Goal: Information Seeking & Learning: Check status

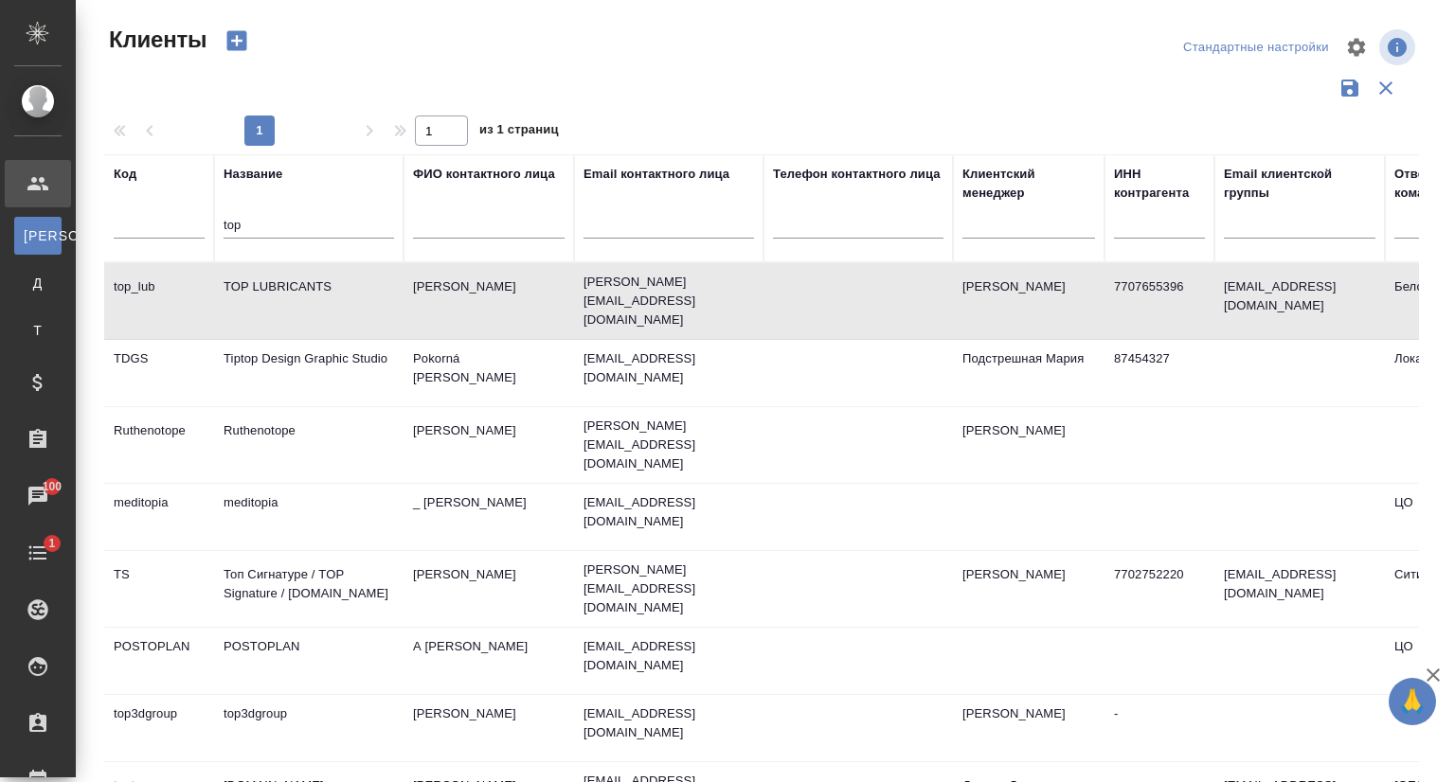
select select "RU"
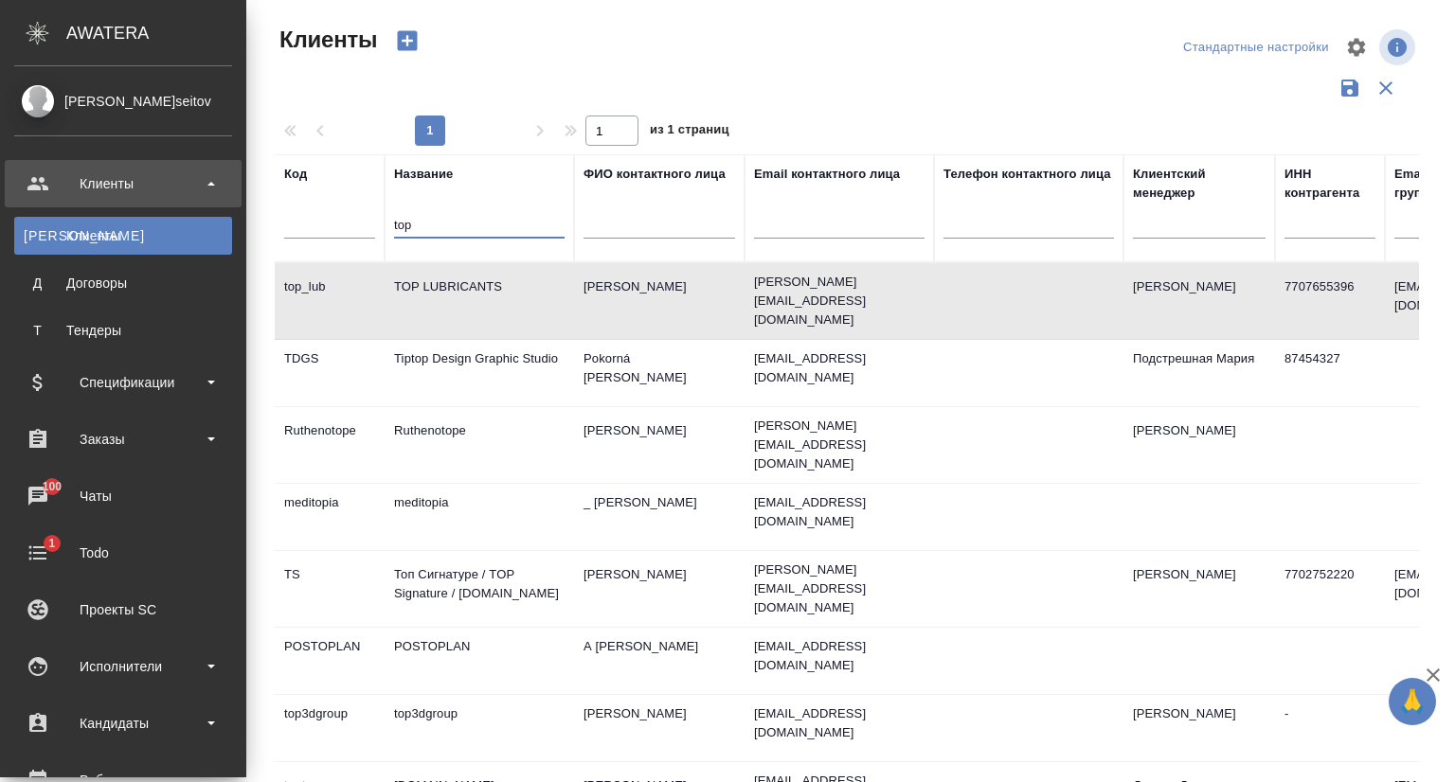
drag, startPoint x: 0, startPoint y: 0, endPoint x: 63, endPoint y: 224, distance: 233.2
click at [63, 224] on div ".cls-1 fill:#fff; AWATERA Сеитов Павел p.seitov Клиенты К Клиенты Д Договоры Т …" at bounding box center [727, 391] width 1455 height 782
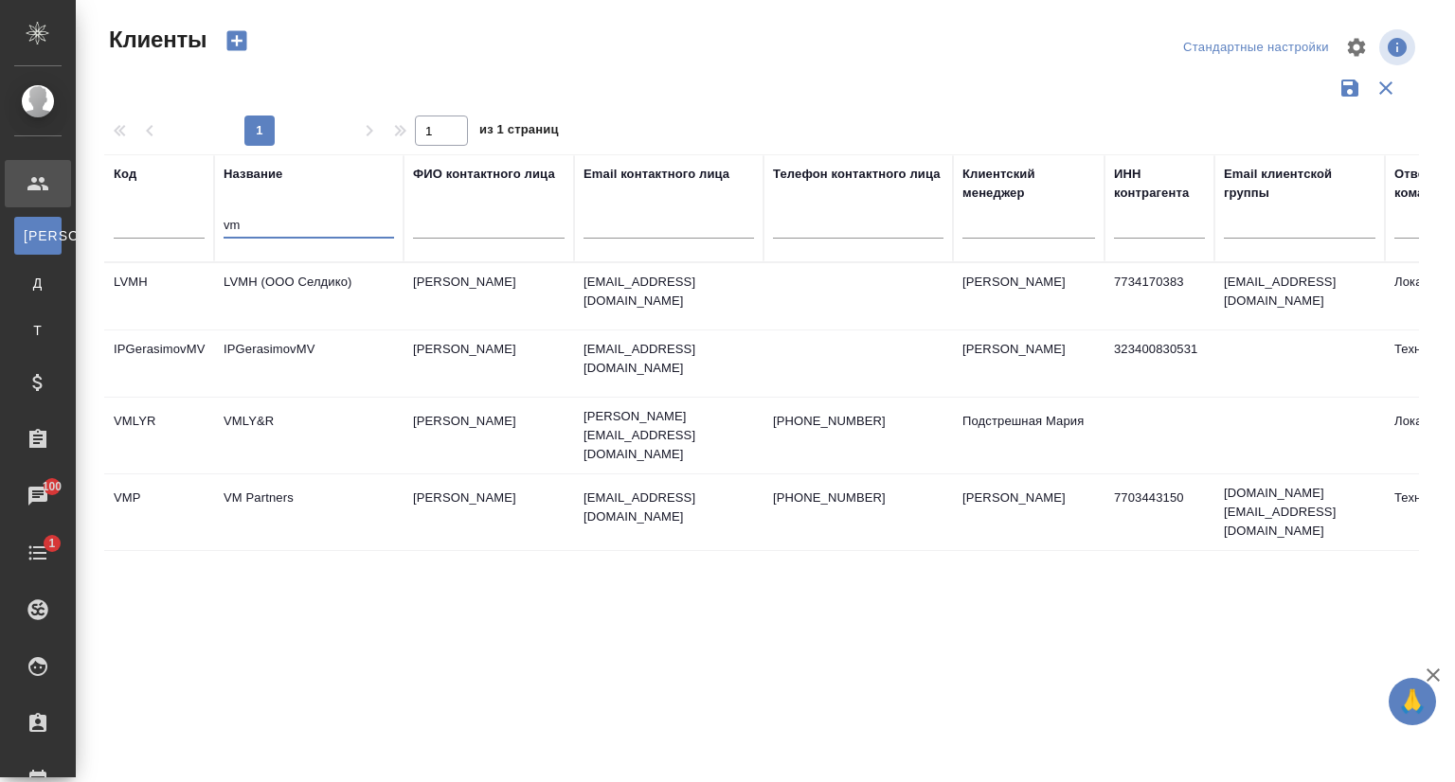
type input "vm"
click at [306, 498] on td "VM Partners" at bounding box center [308, 512] width 189 height 66
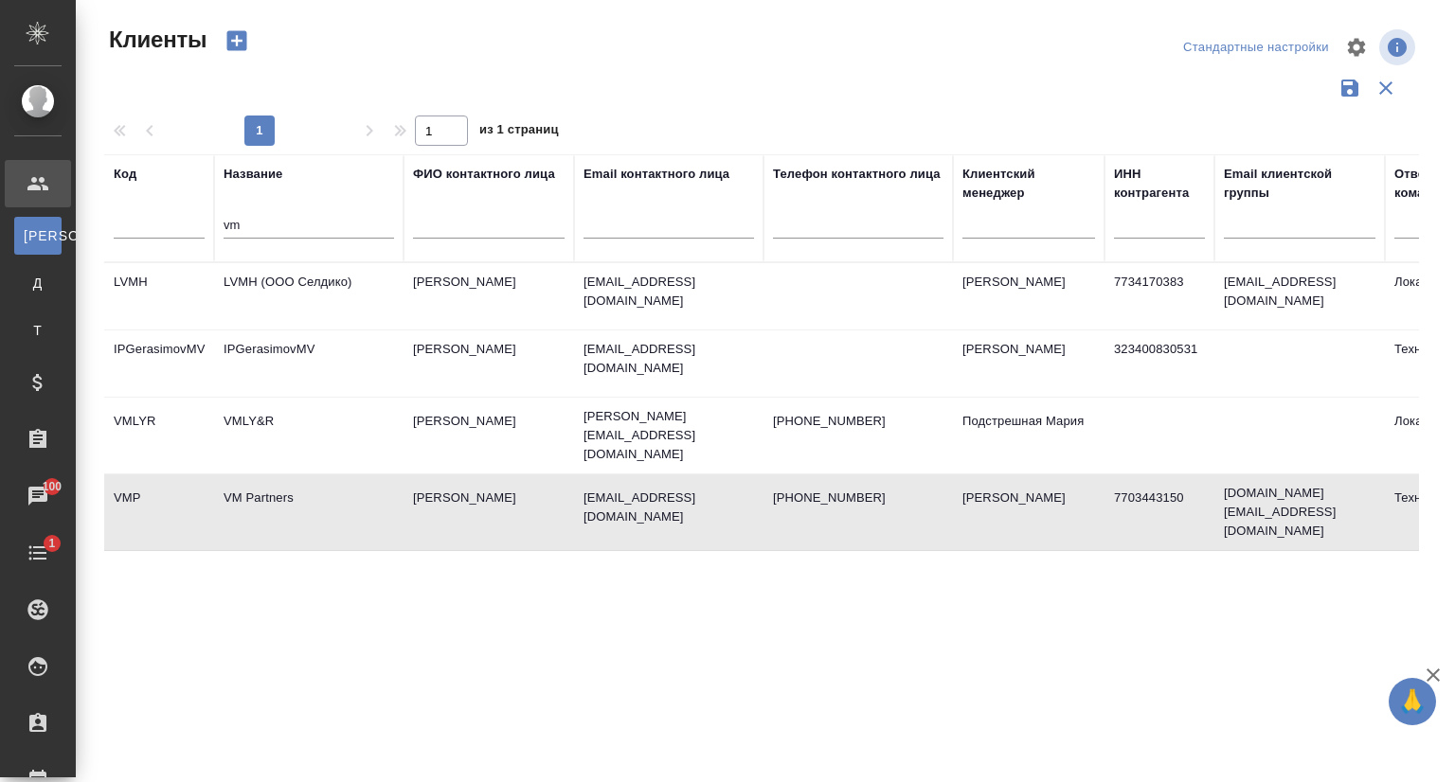
click at [309, 496] on td "VM Partners" at bounding box center [308, 512] width 189 height 66
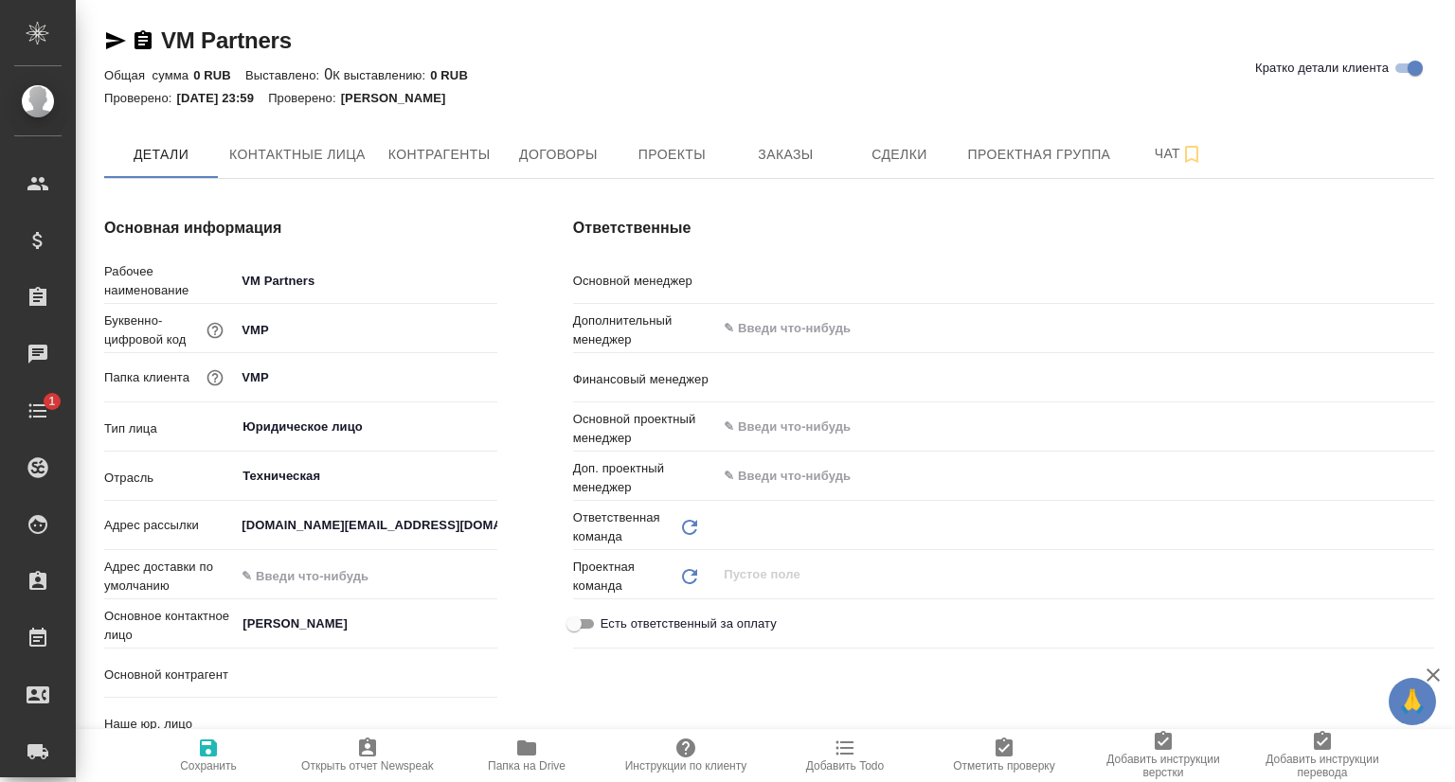
type textarea "x"
type input "[PERSON_NAME]"
type input "Романенко Руфина"
type input "(OTP) Общество с ограниченной ответственностью «Вектор Развития»"
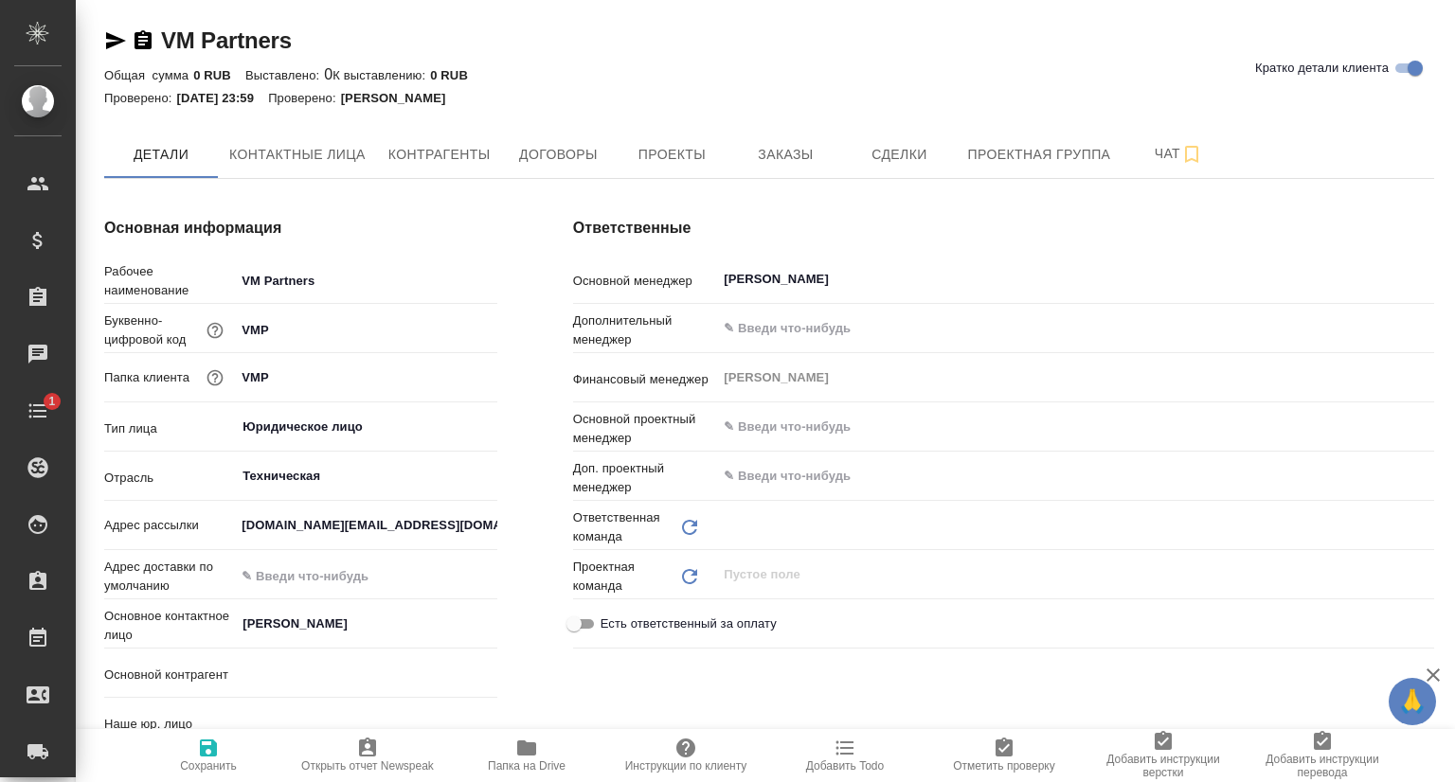
type textarea "x"
type input "Технический"
type textarea "x"
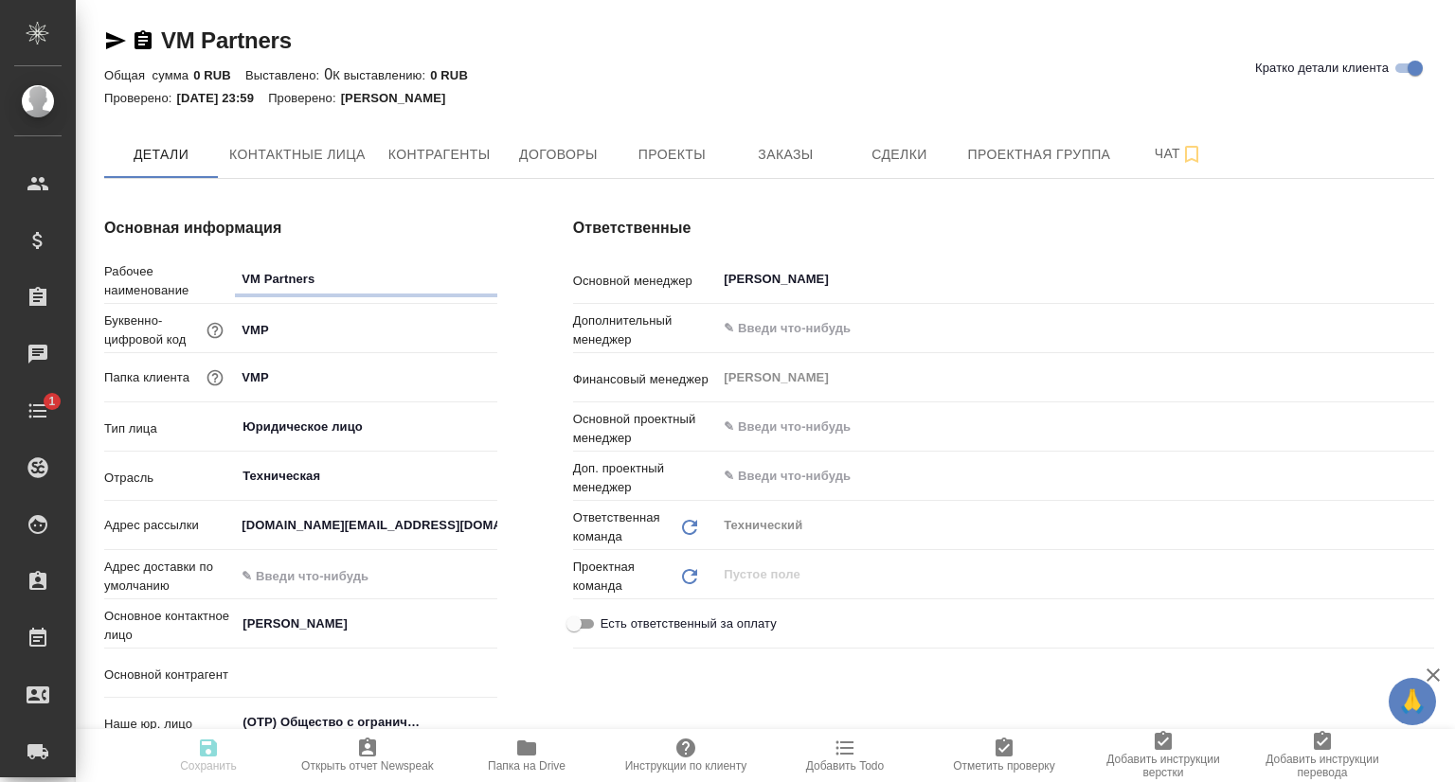
type textarea "x"
click at [763, 157] on span "Заказы" at bounding box center [785, 155] width 91 height 24
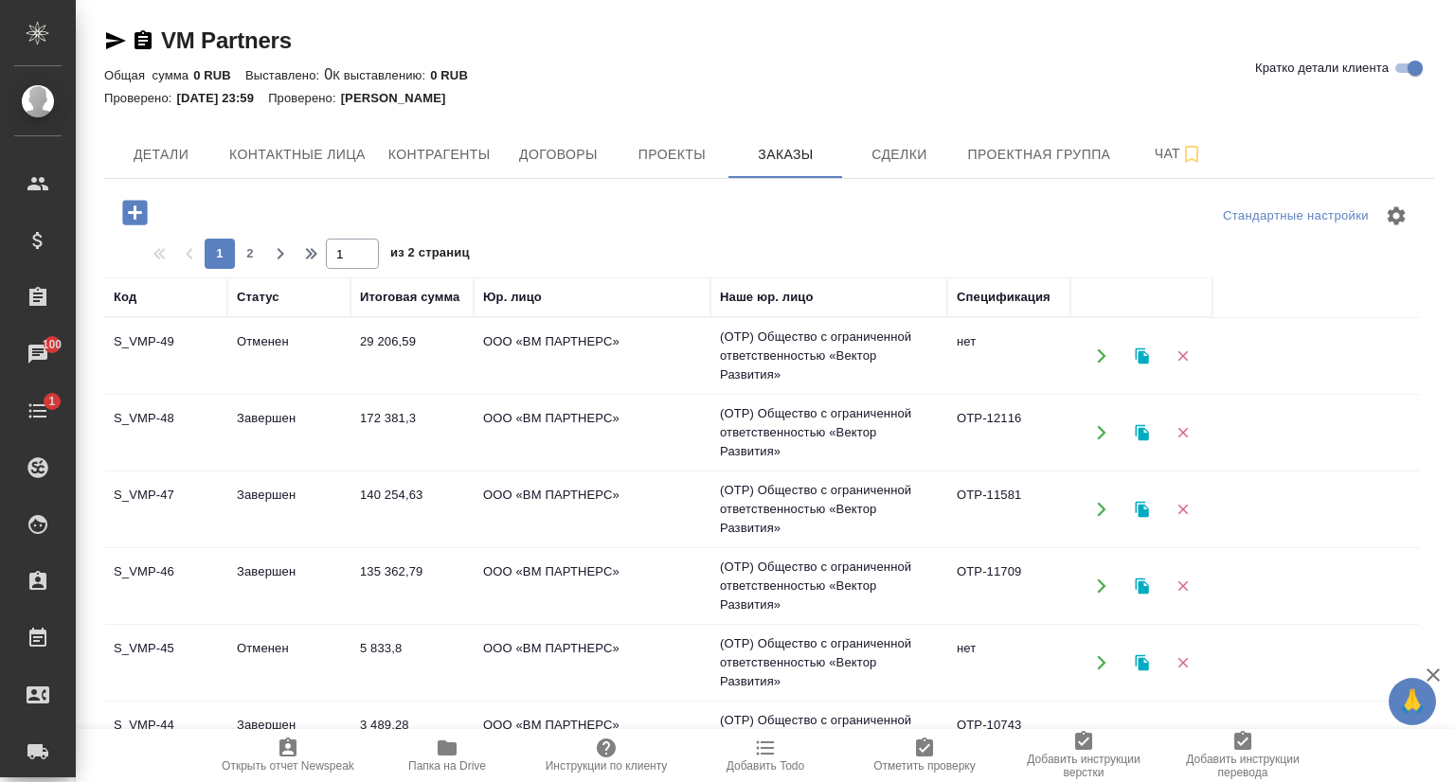
click at [177, 415] on td "S_VMP-48" at bounding box center [165, 433] width 123 height 66
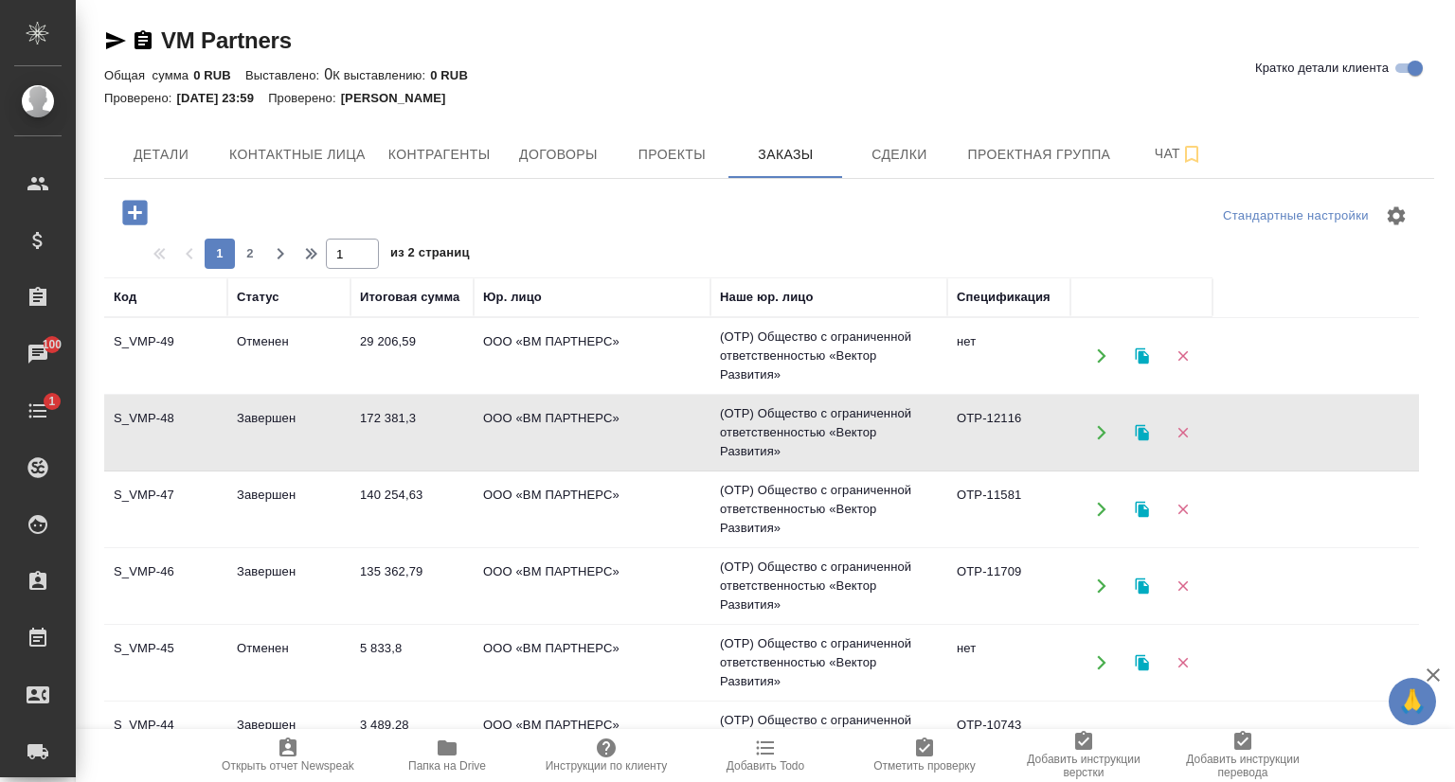
click at [253, 503] on td "Завершен" at bounding box center [288, 509] width 123 height 66
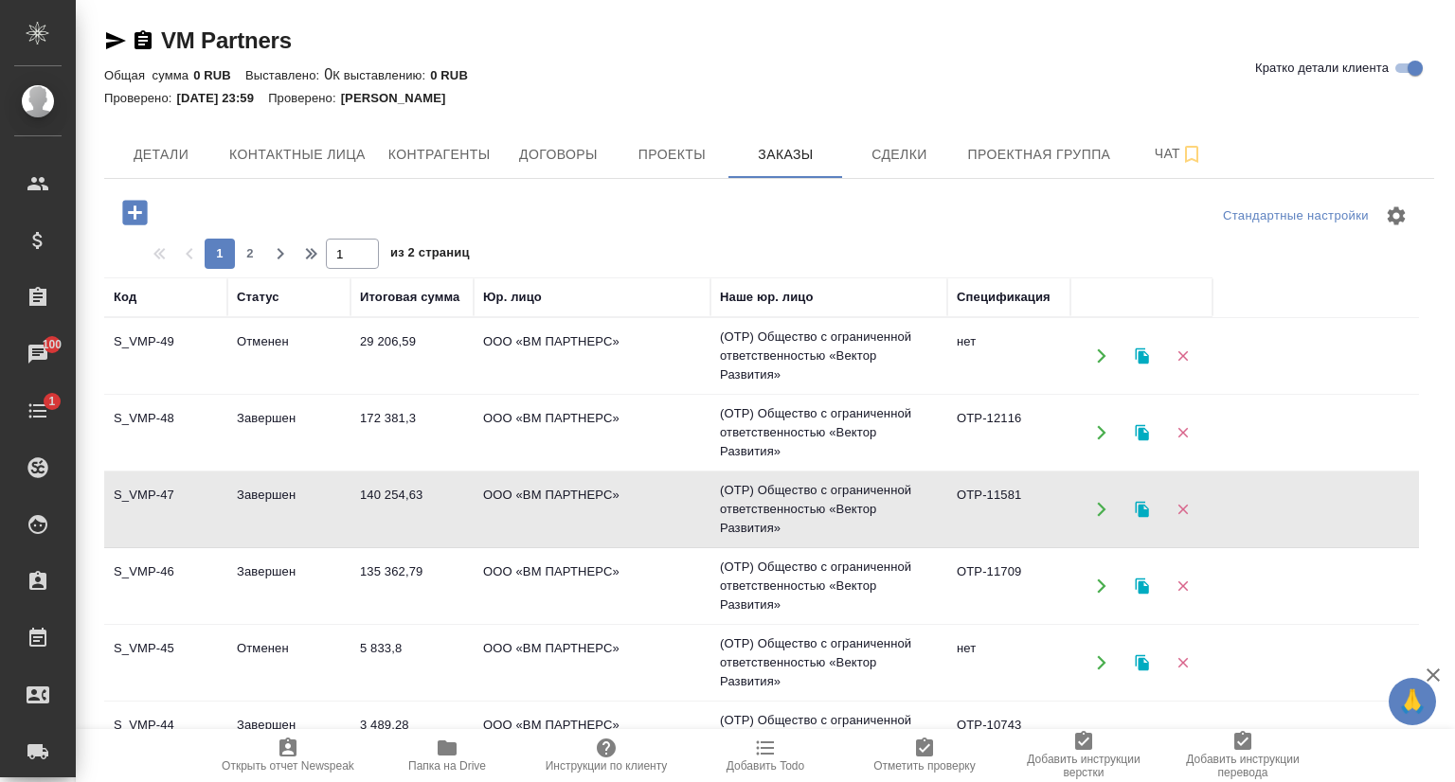
click at [169, 346] on td "S_VMP-49" at bounding box center [165, 356] width 123 height 66
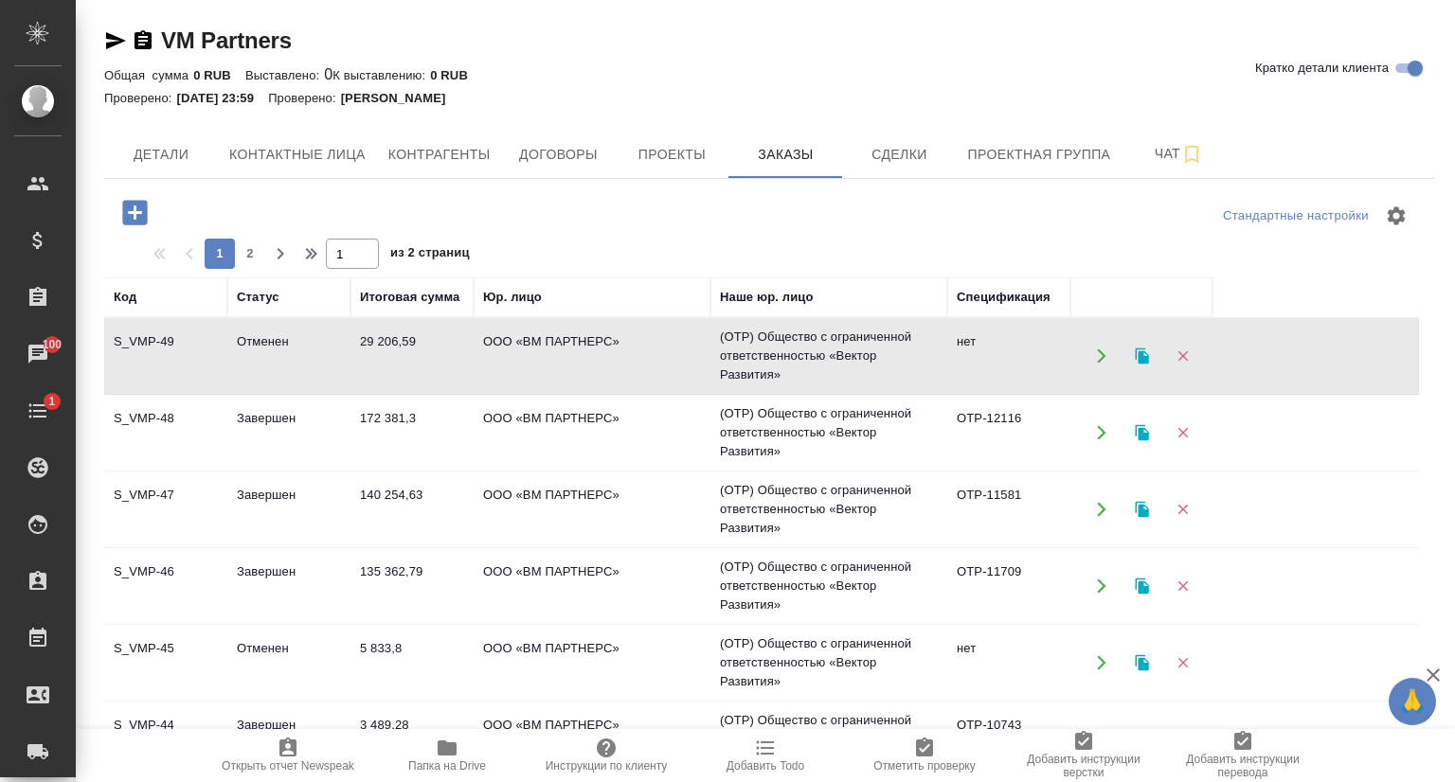
click at [169, 346] on td "S_VMP-49" at bounding box center [165, 356] width 123 height 66
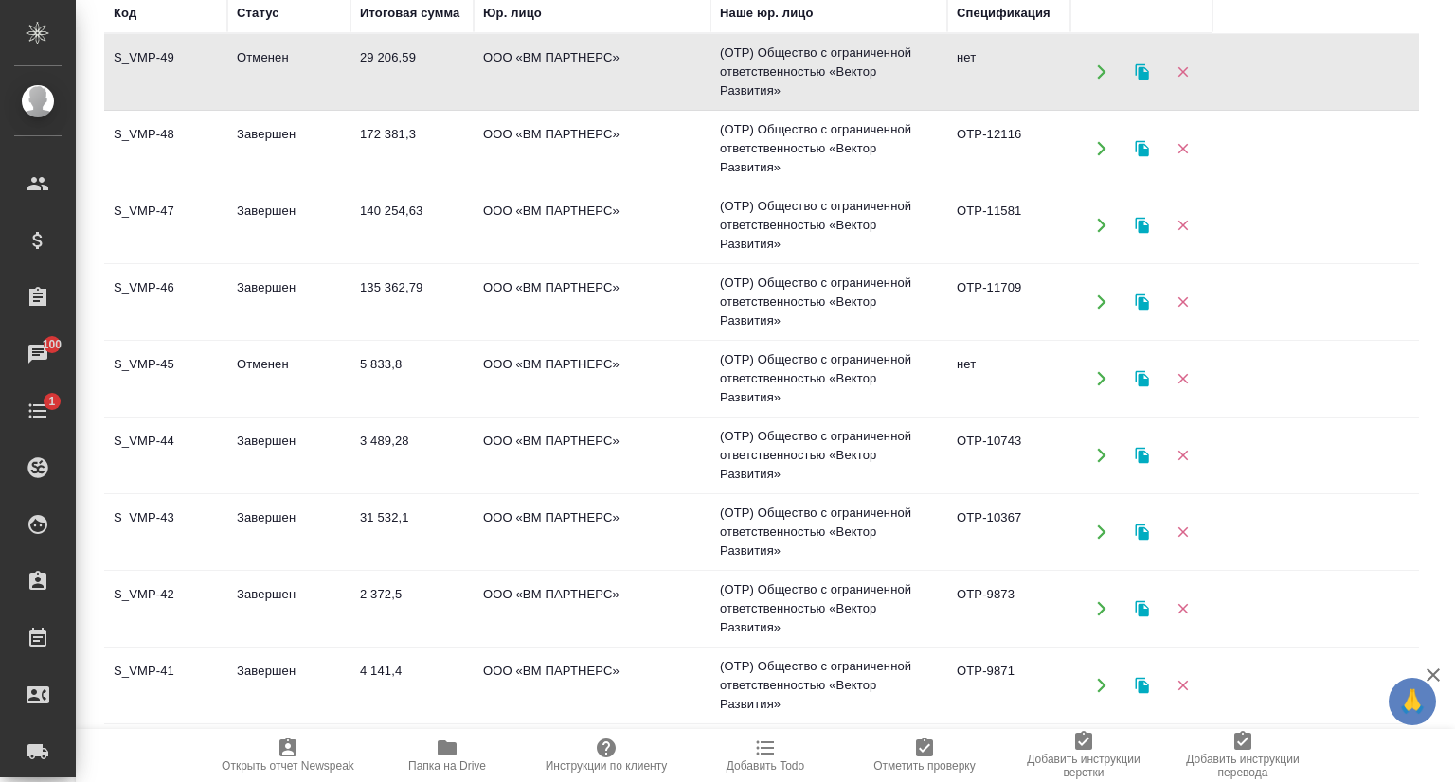
click at [190, 354] on td "S_VMP-45" at bounding box center [165, 379] width 123 height 66
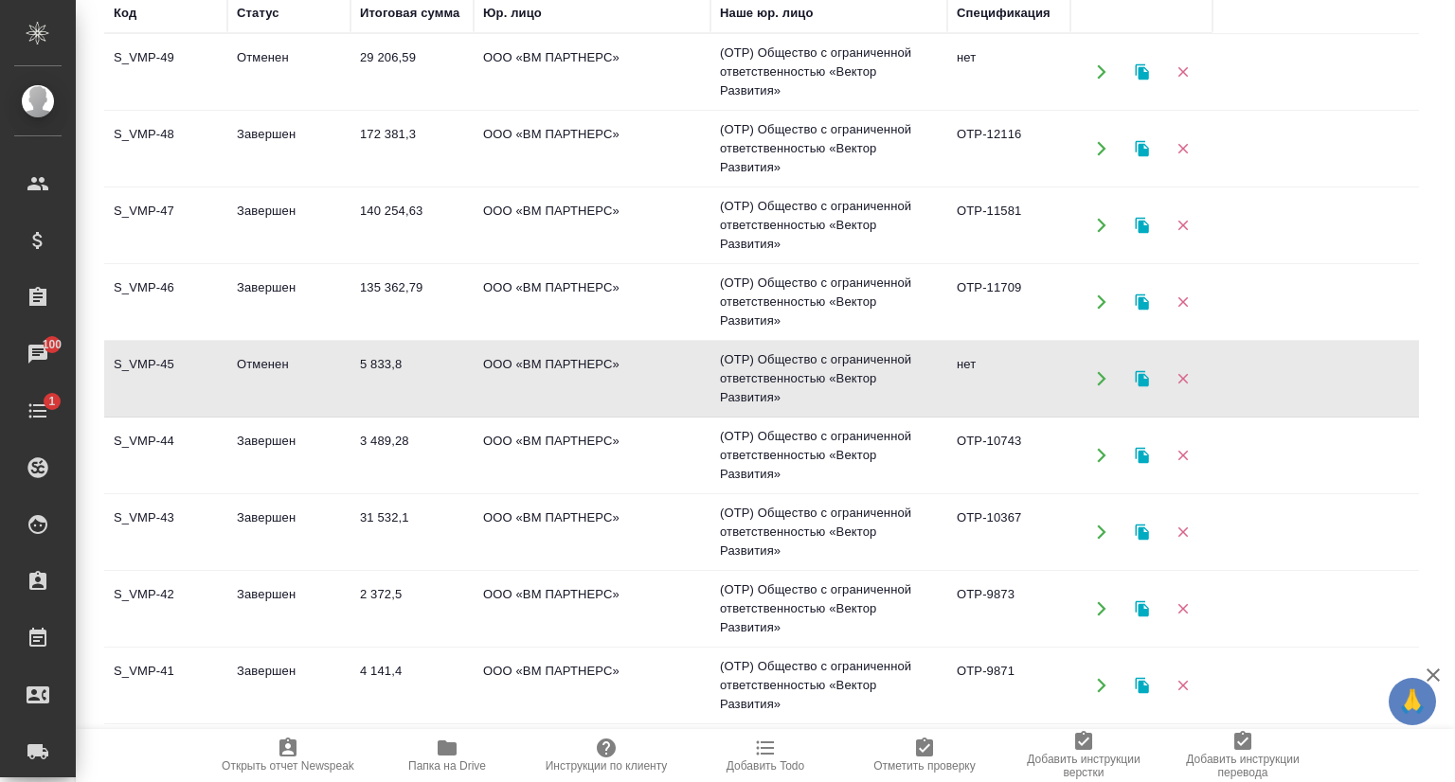
click at [189, 513] on td "S_VMP-43" at bounding box center [165, 532] width 123 height 66
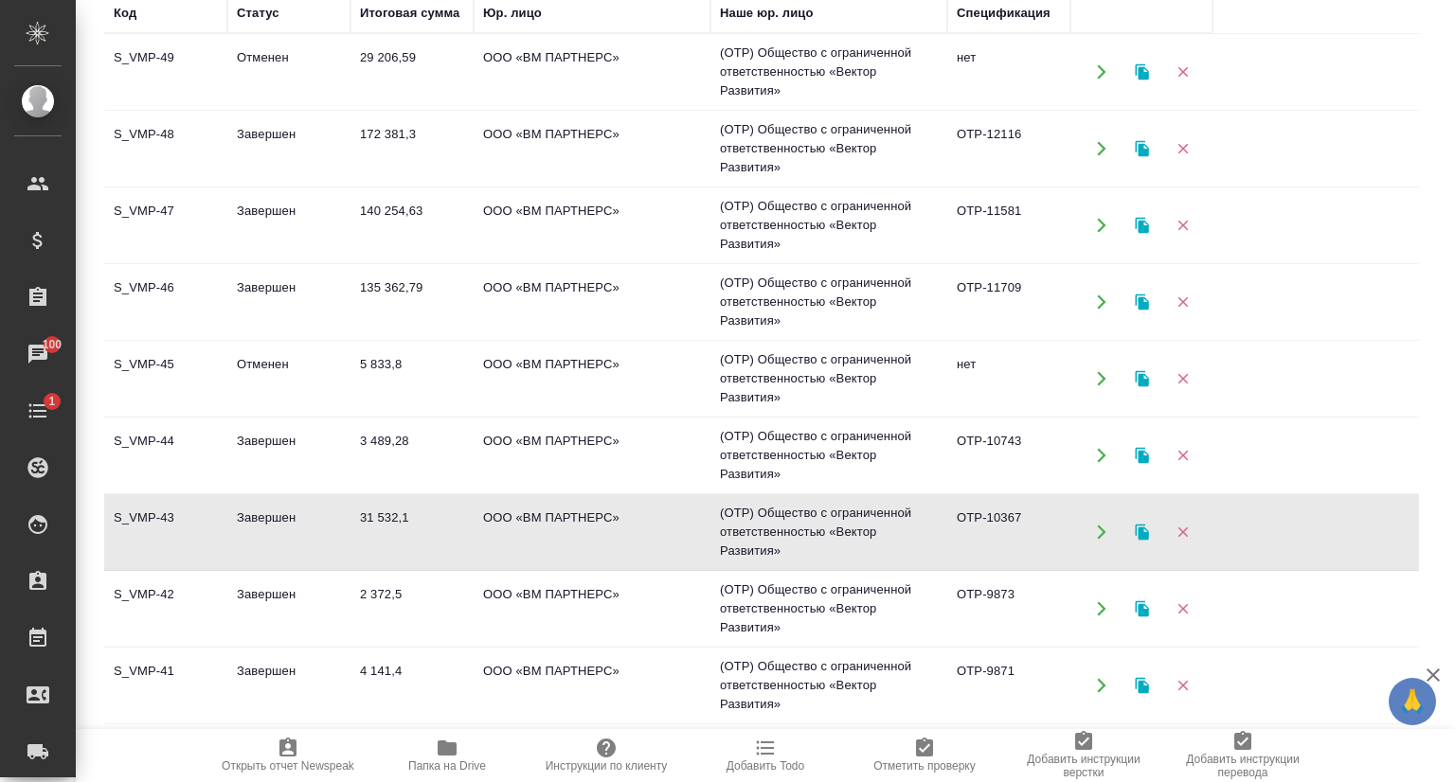
click at [189, 513] on td "S_VMP-43" at bounding box center [165, 532] width 123 height 66
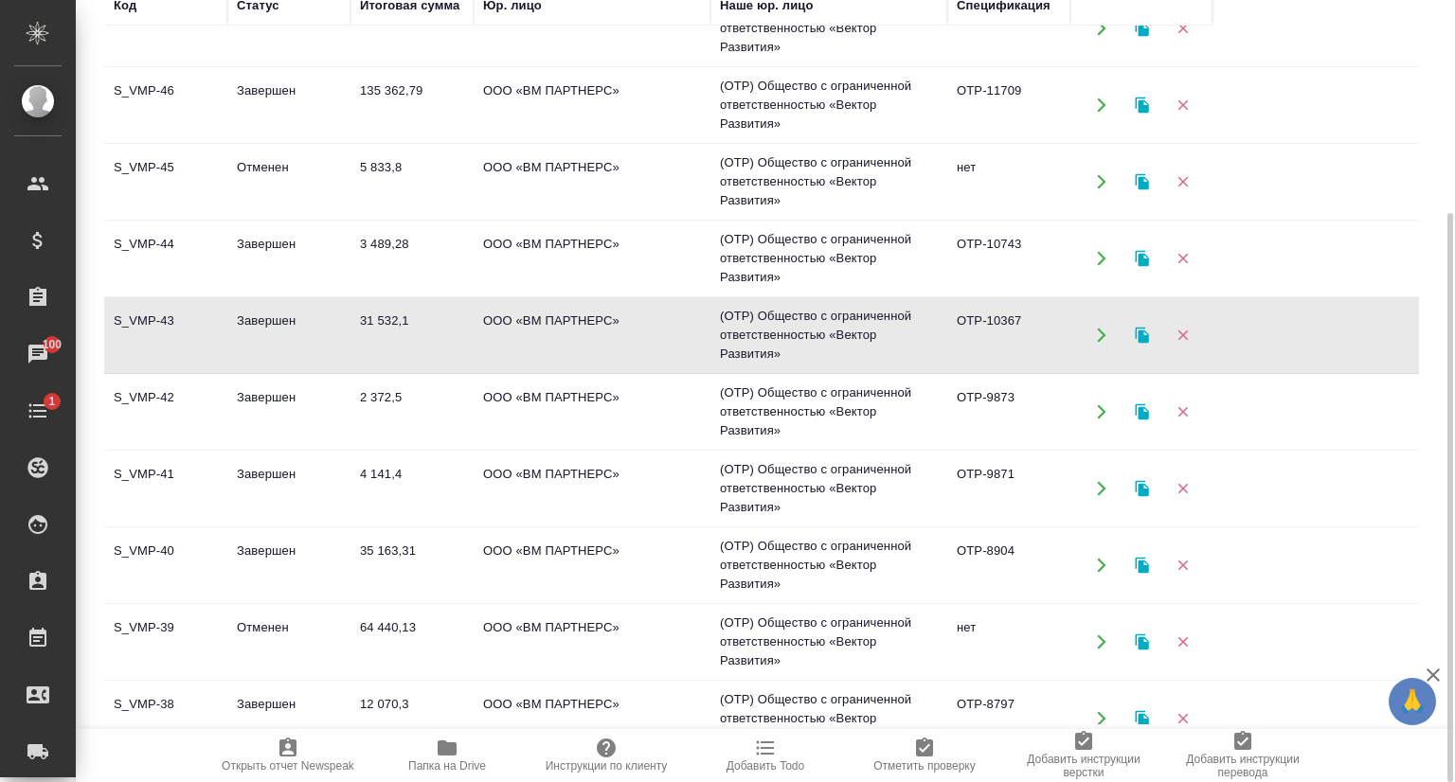
scroll to position [379, 0]
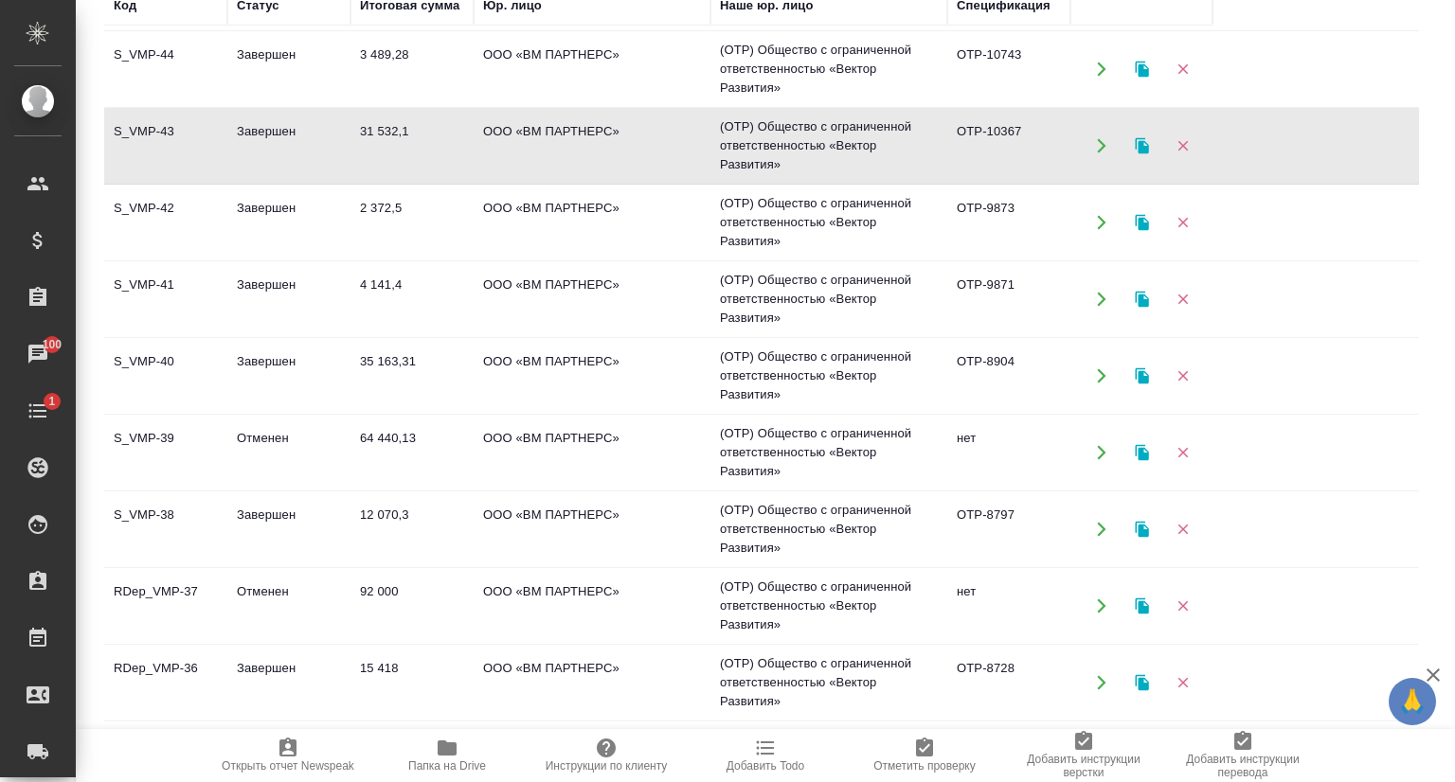
click at [160, 434] on td "S_VMP-39" at bounding box center [165, 453] width 123 height 66
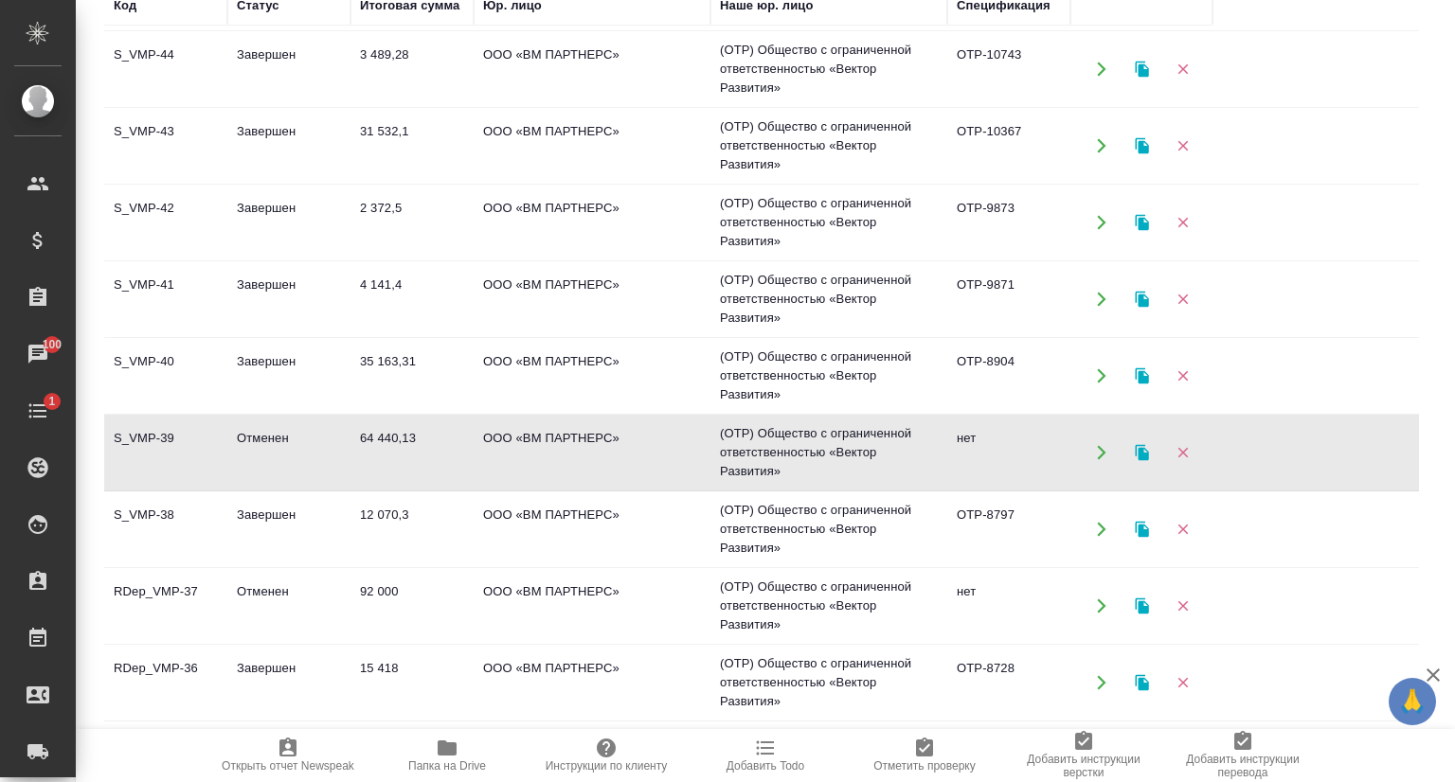
click at [160, 434] on td "S_VMP-39" at bounding box center [165, 453] width 123 height 66
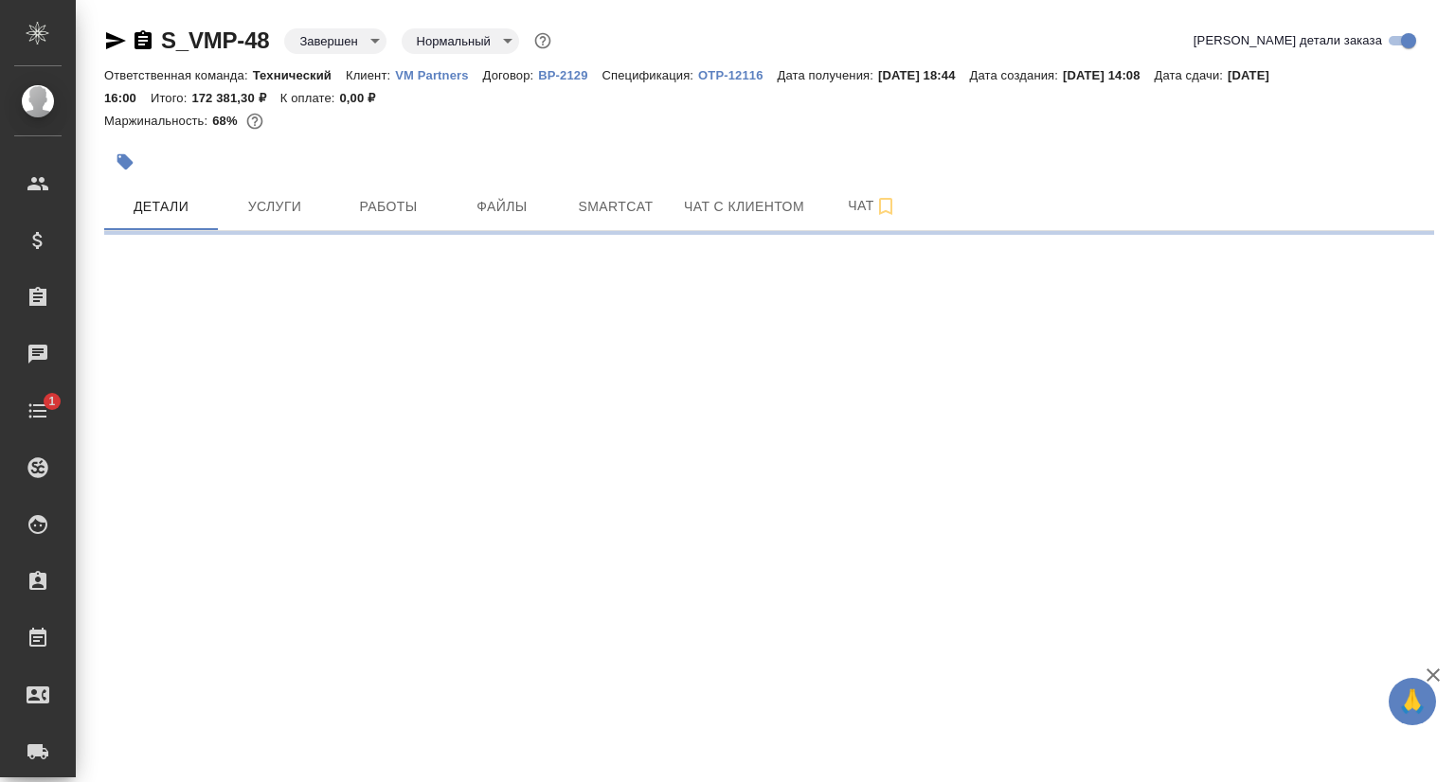
select select "RU"
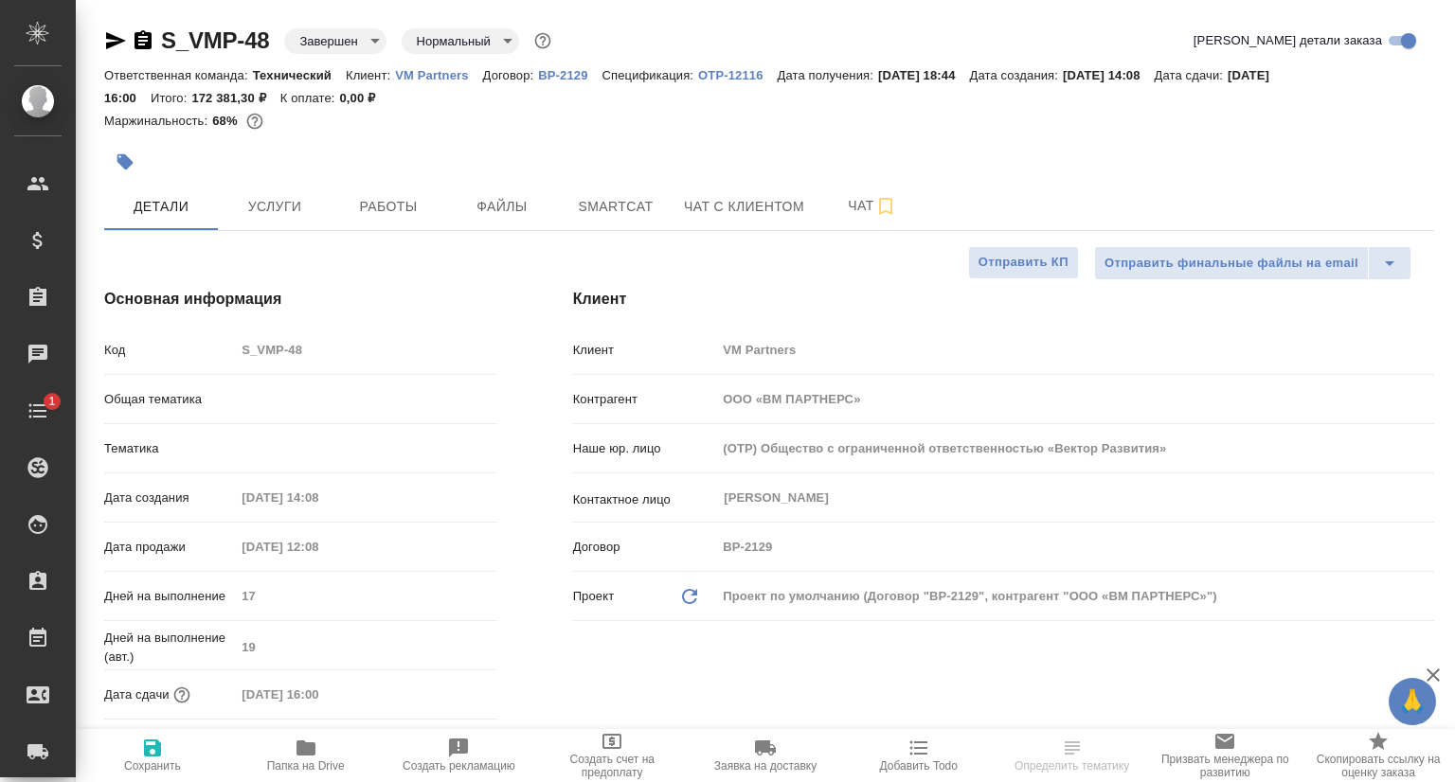
type textarea "x"
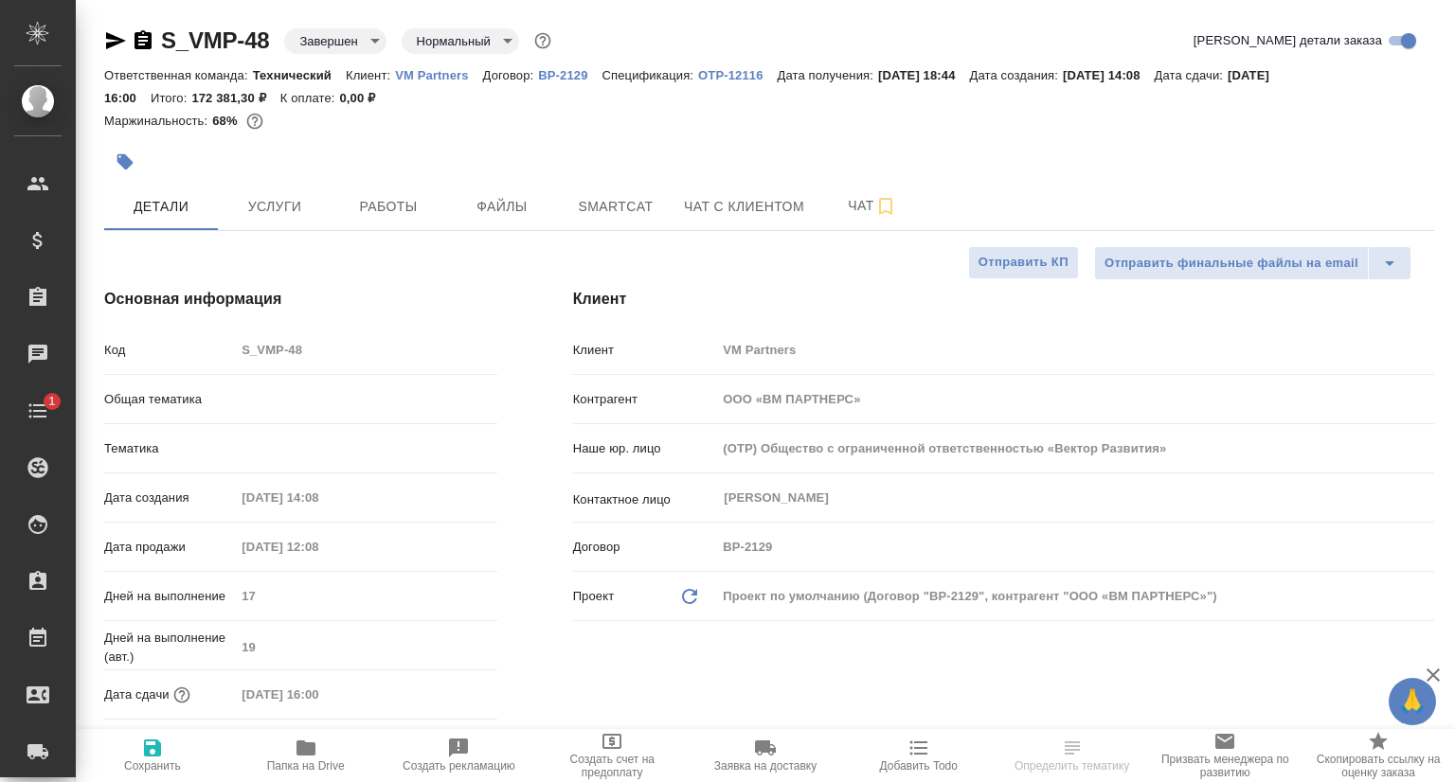
type textarea "x"
click at [295, 214] on span "Услуги" at bounding box center [274, 207] width 91 height 24
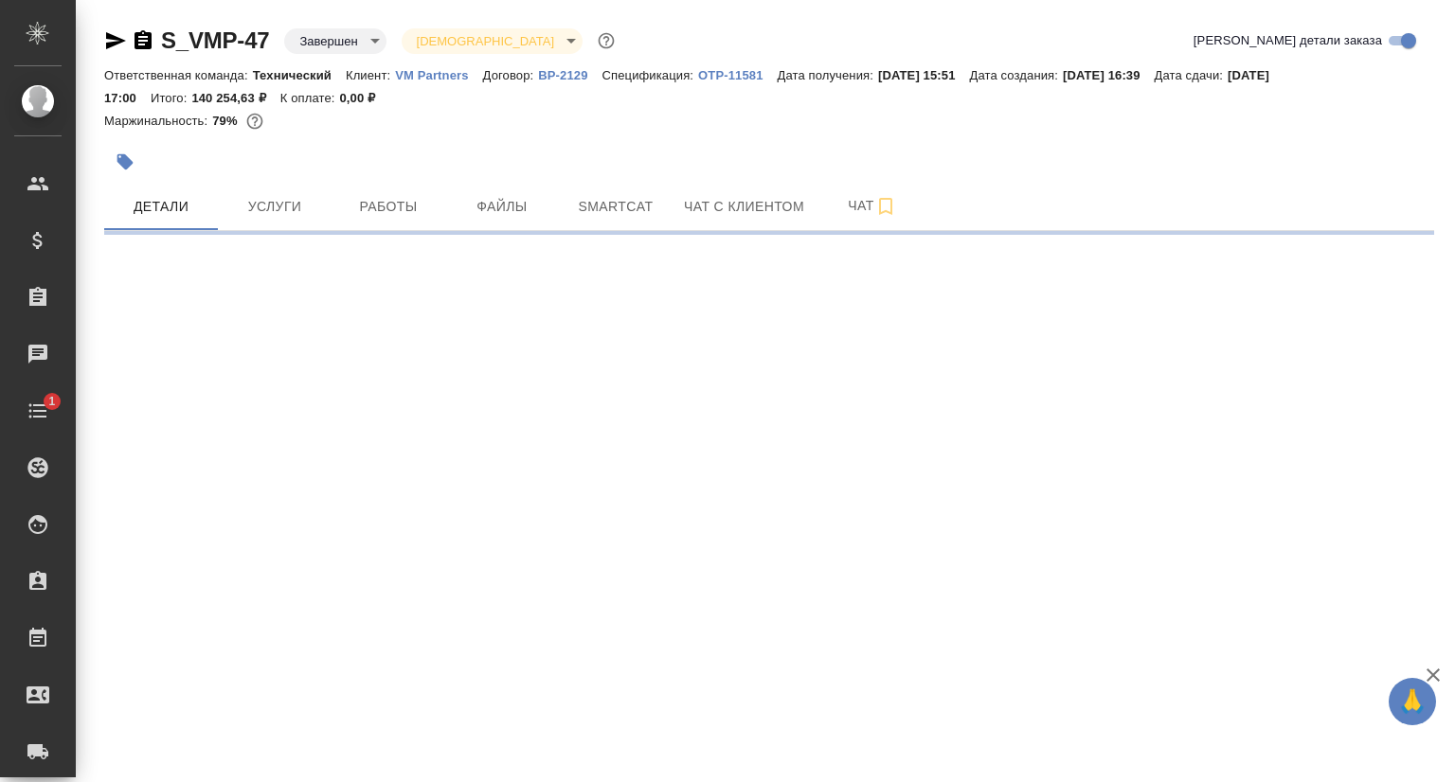
select select "RU"
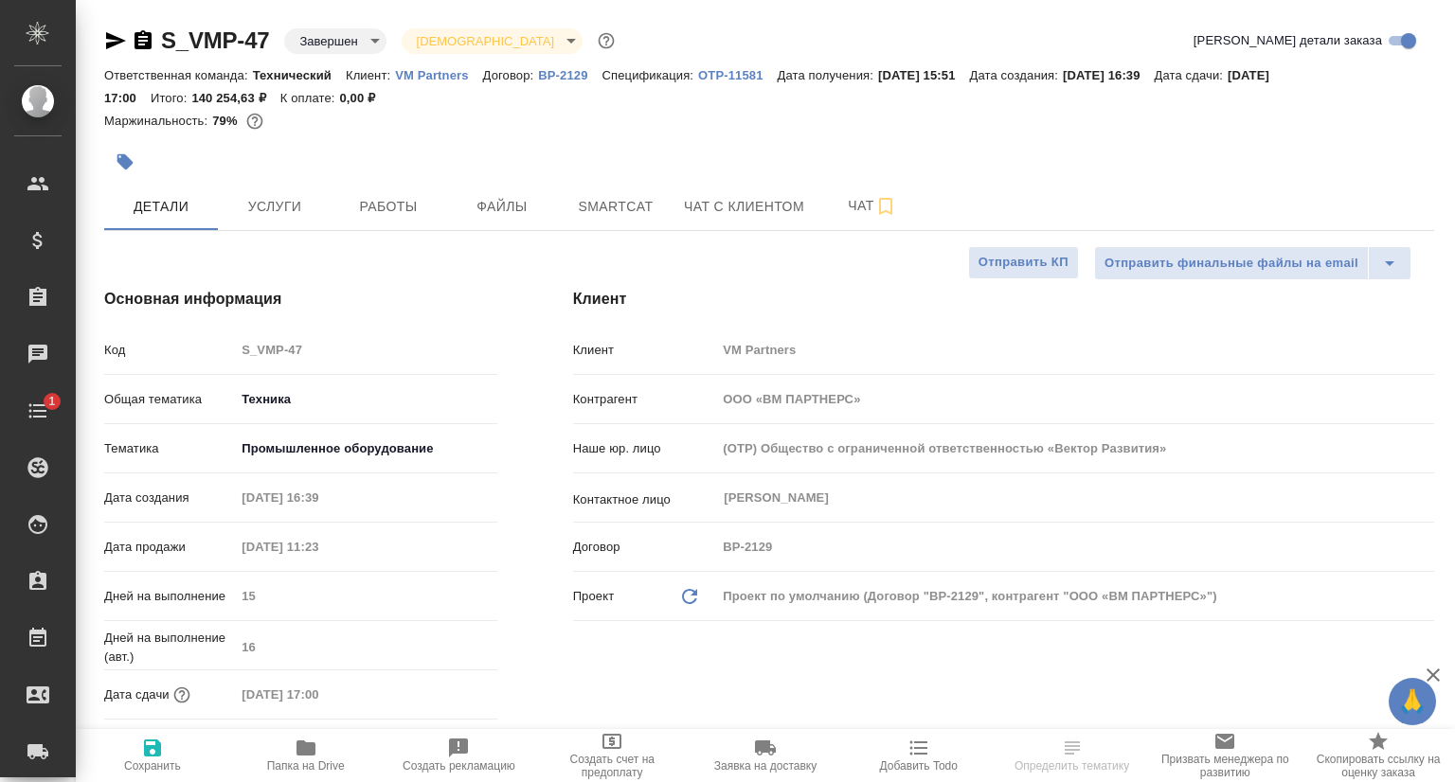
type textarea "x"
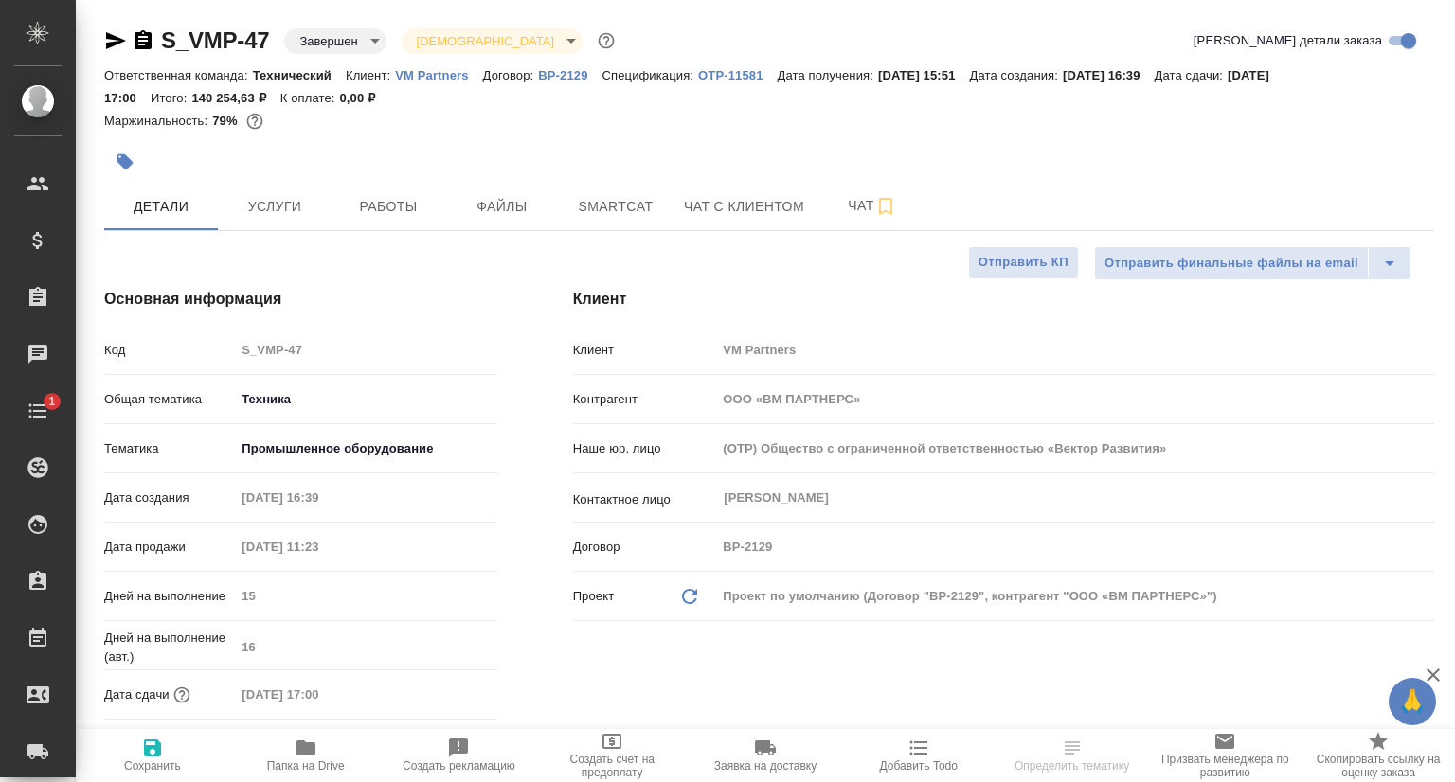
type textarea "x"
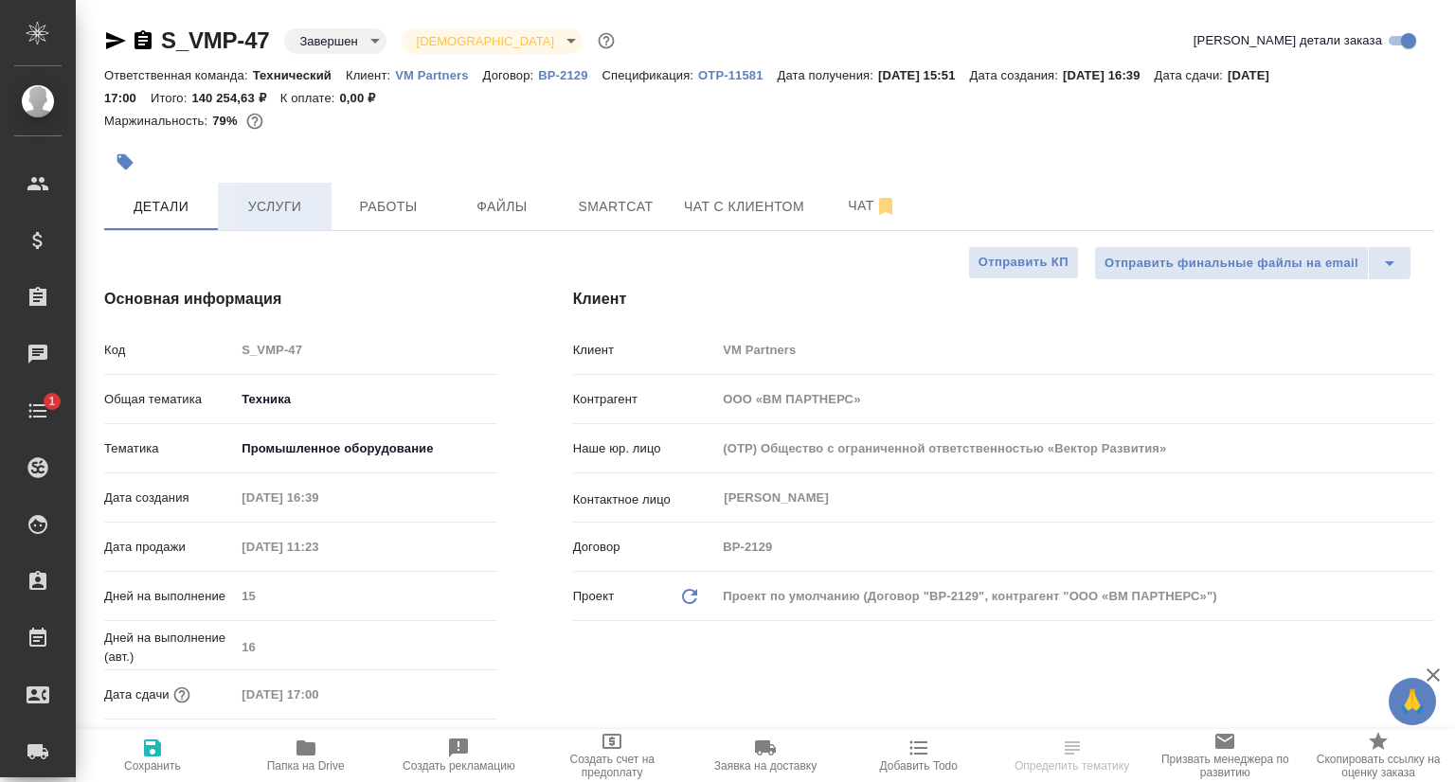
click at [304, 222] on button "Услуги" at bounding box center [275, 206] width 114 height 47
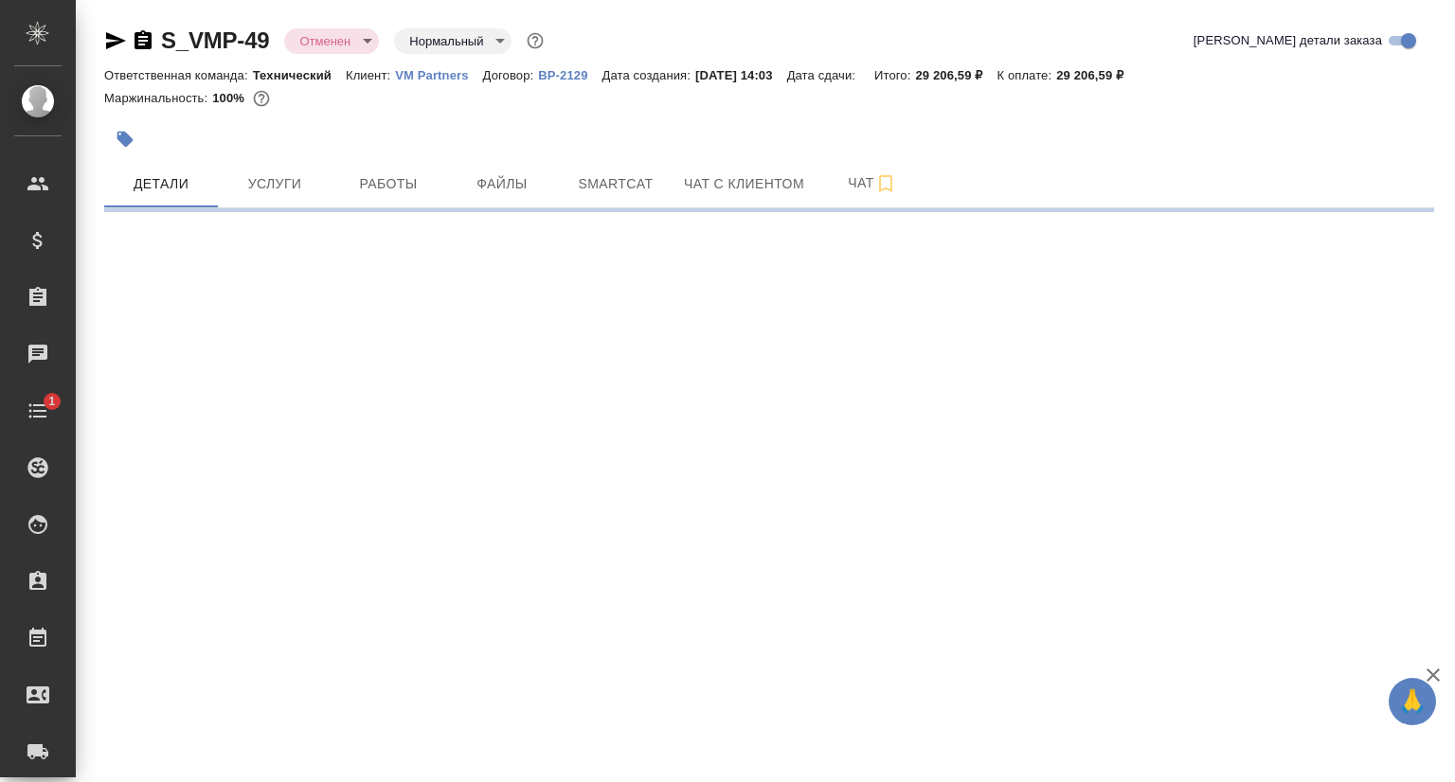
select select "RU"
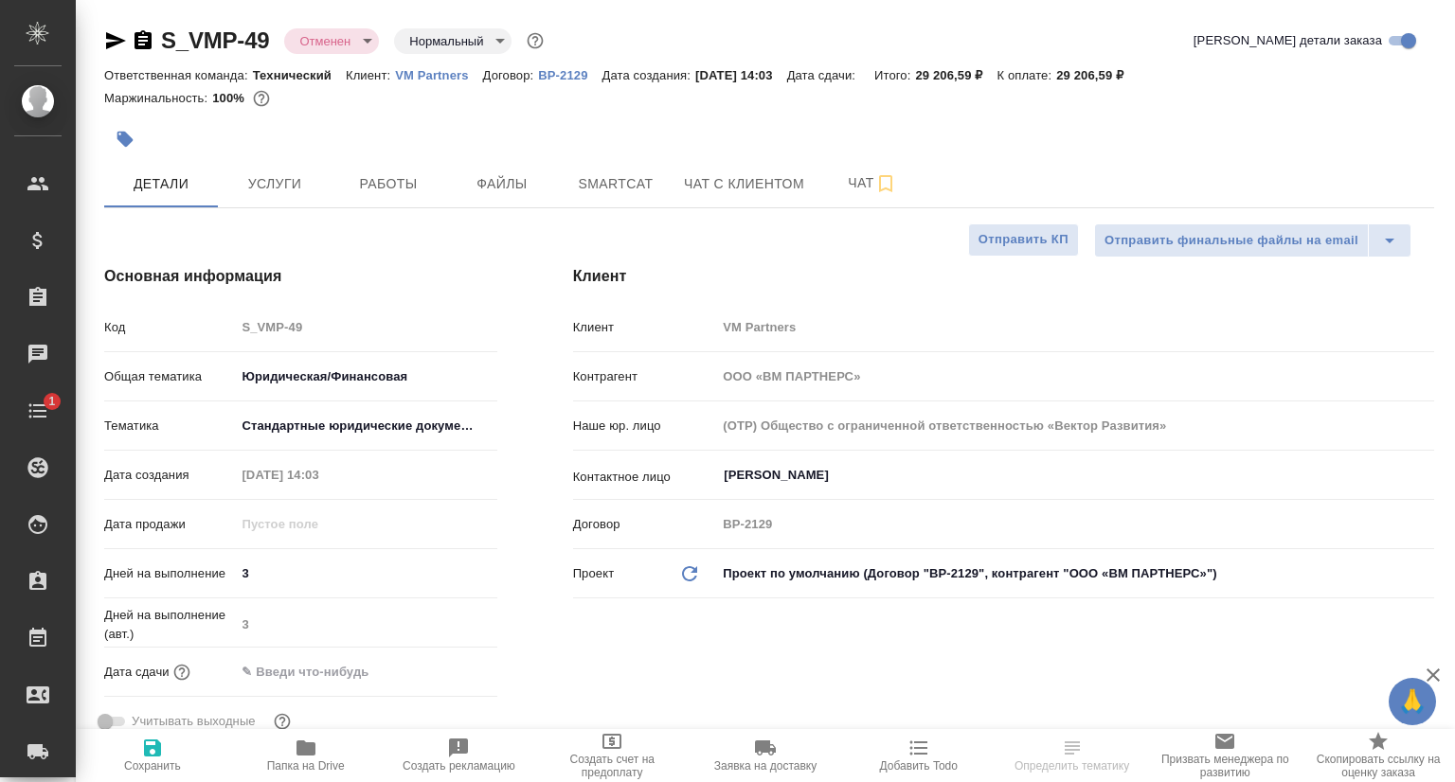
type textarea "x"
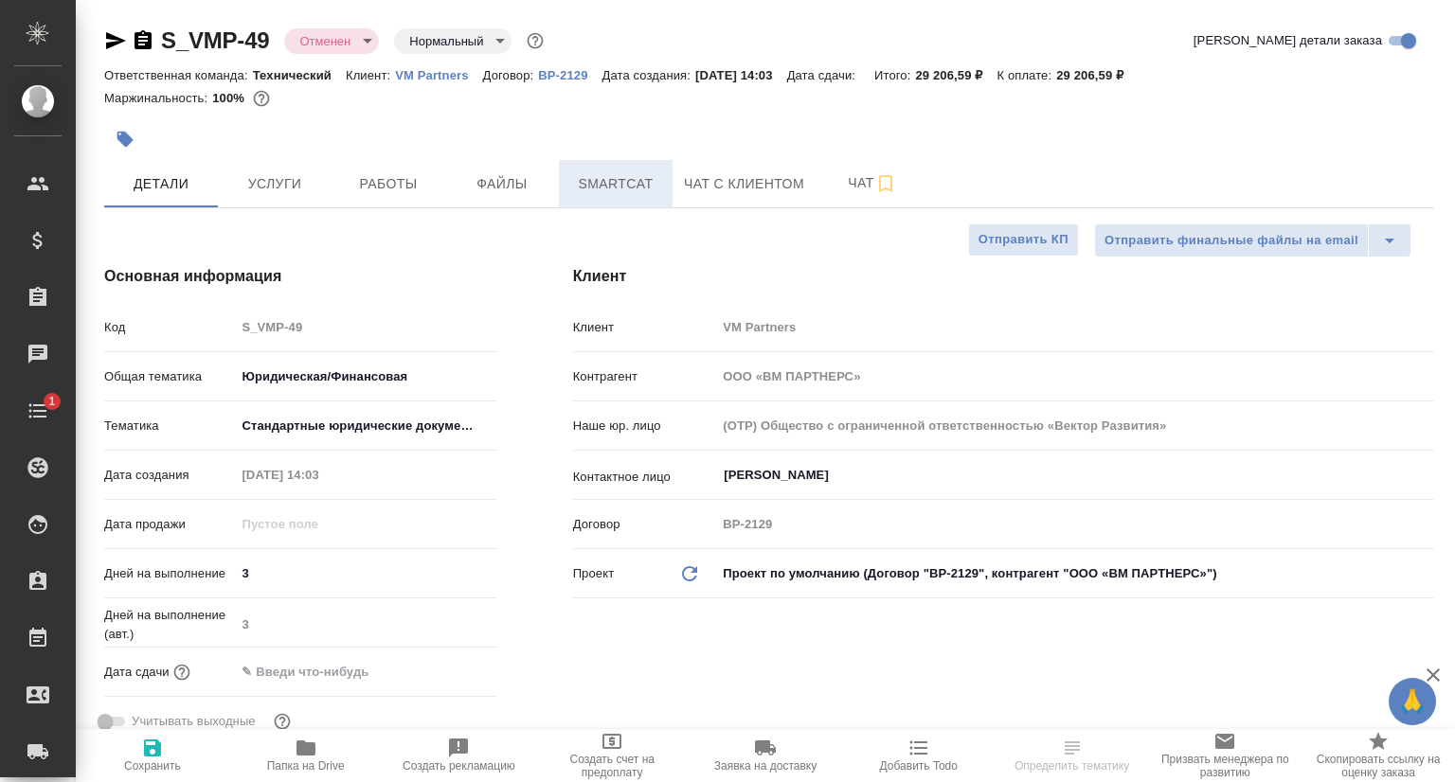
type textarea "x"
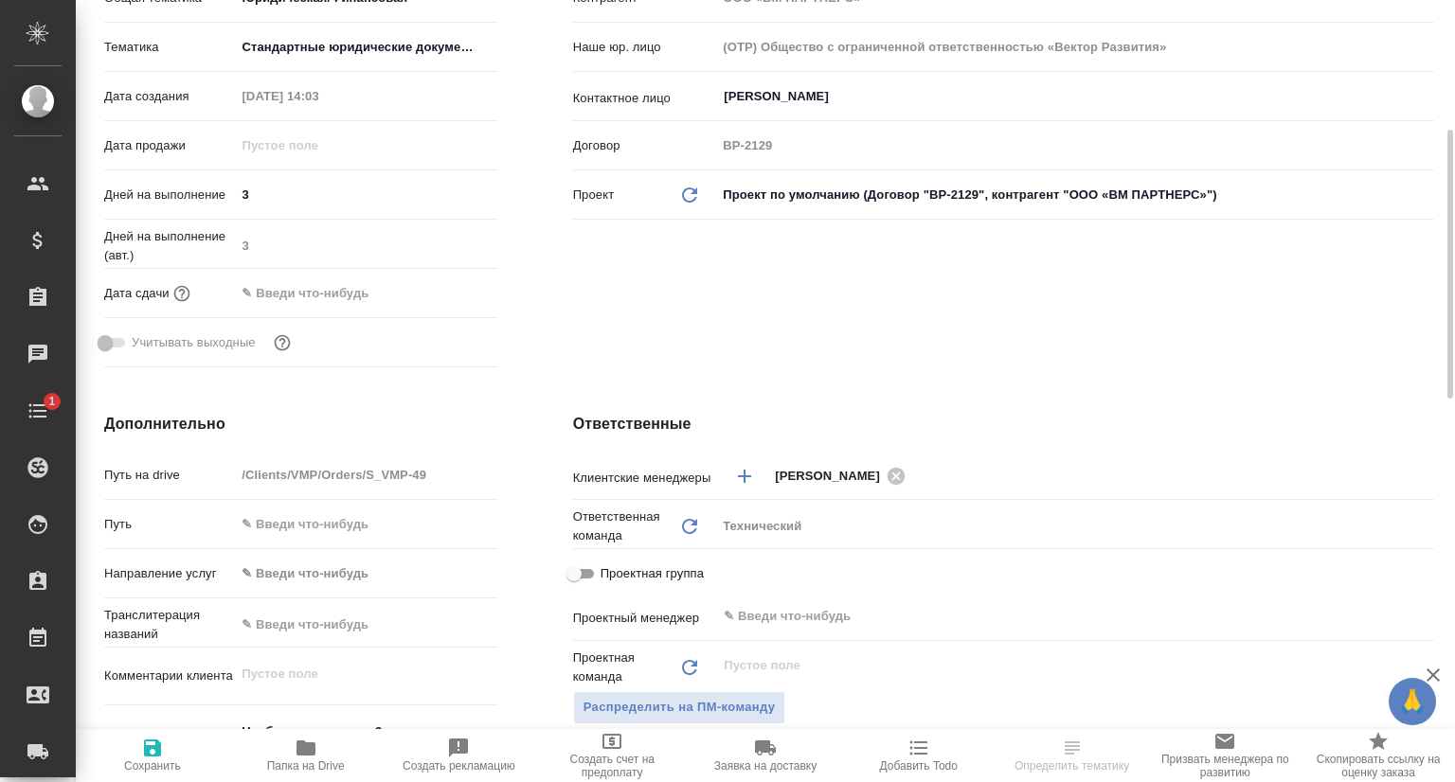
type textarea "x"
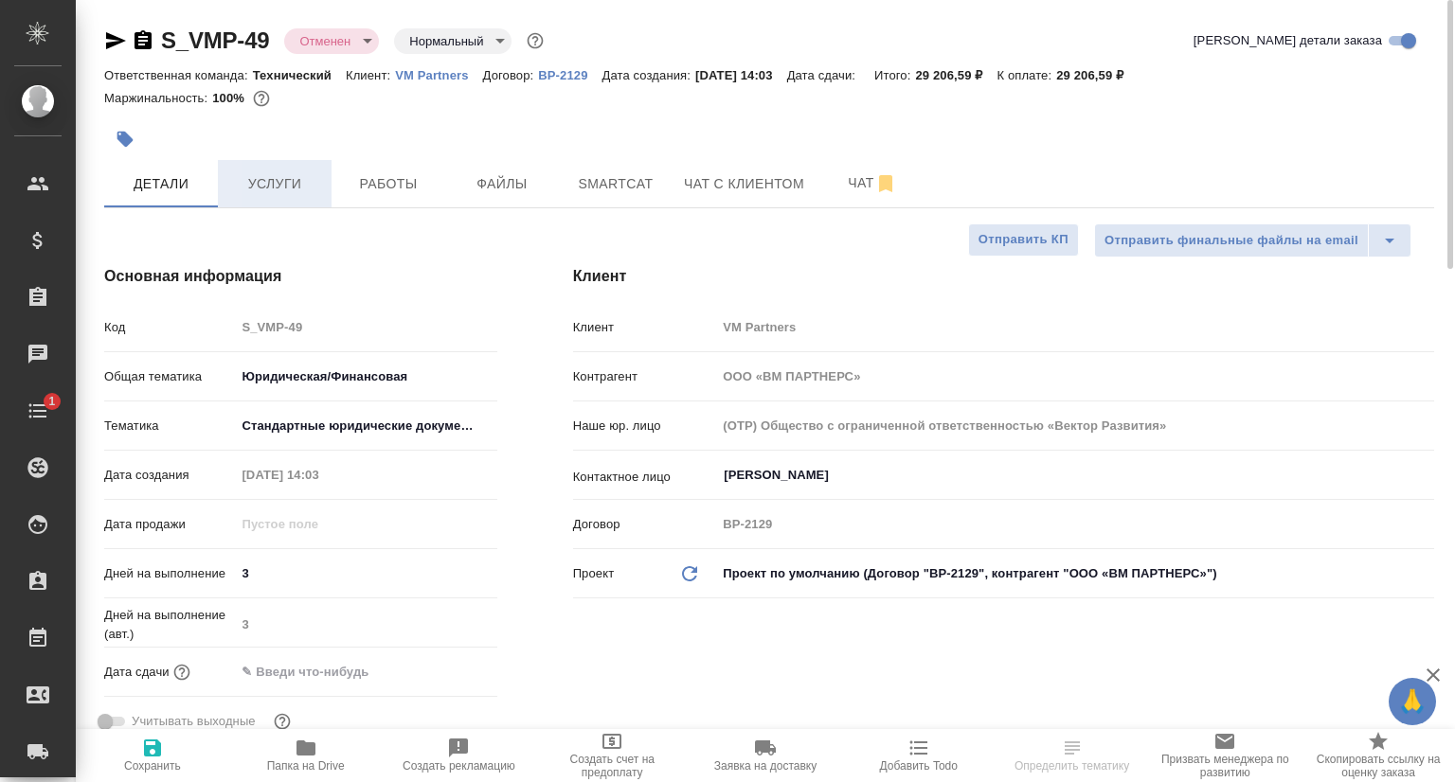
click at [284, 182] on span "Услуги" at bounding box center [274, 184] width 91 height 24
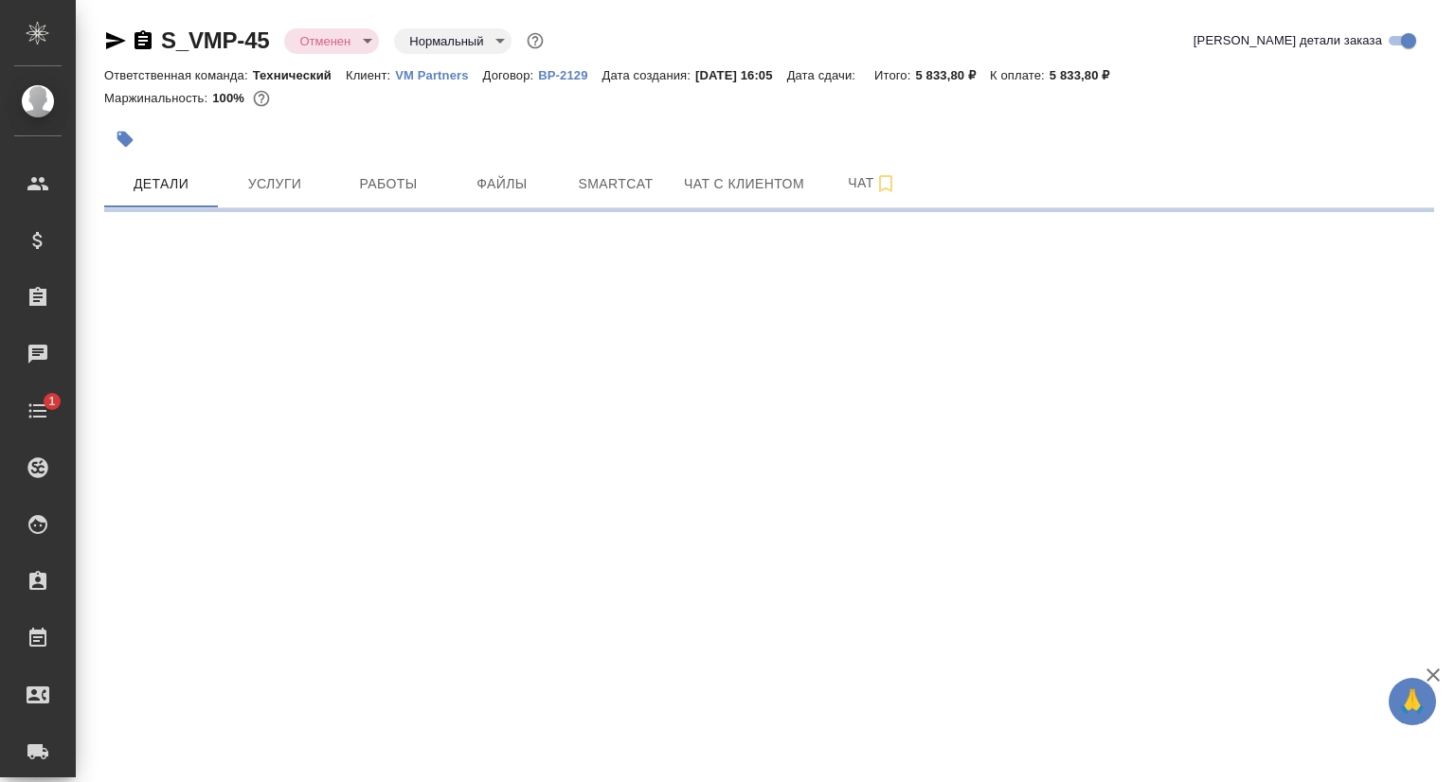
select select "RU"
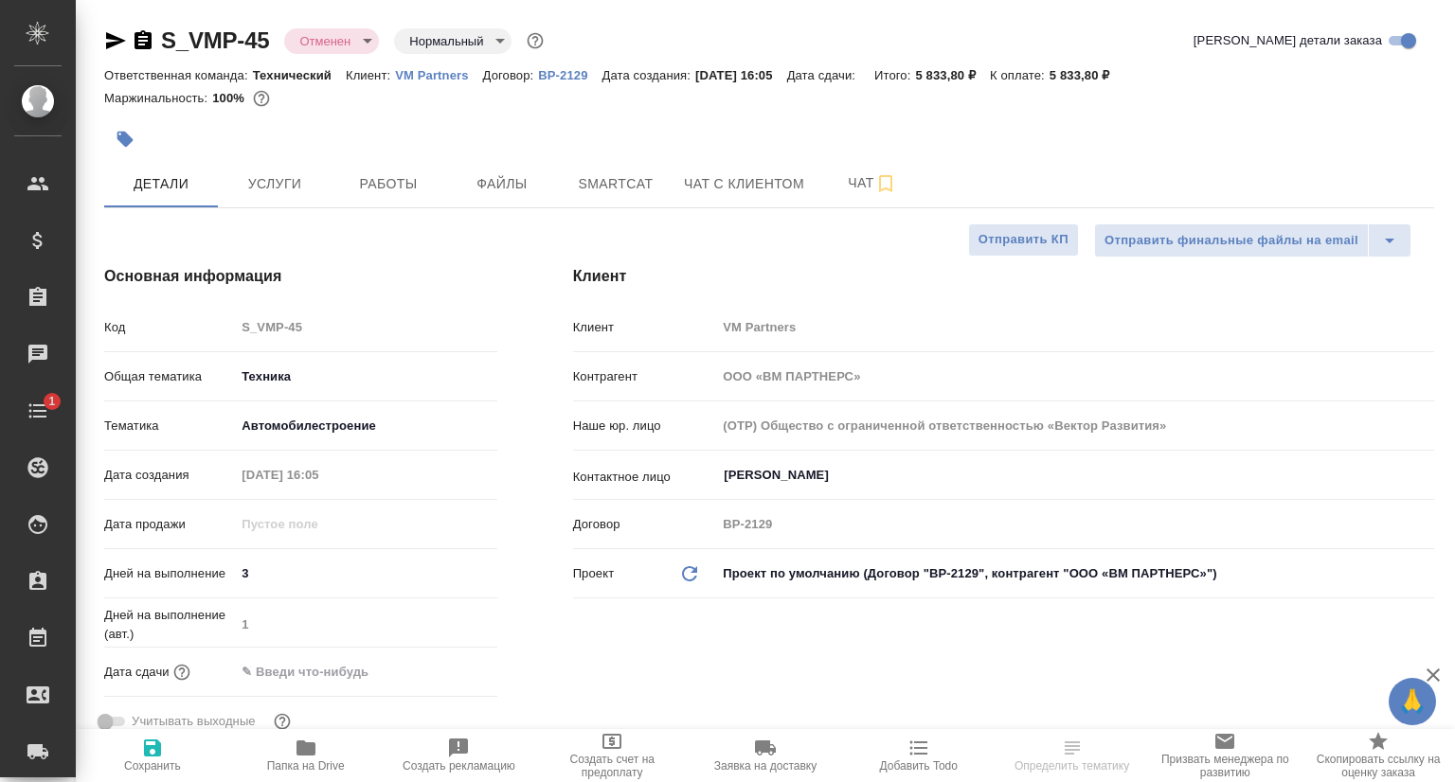
type textarea "x"
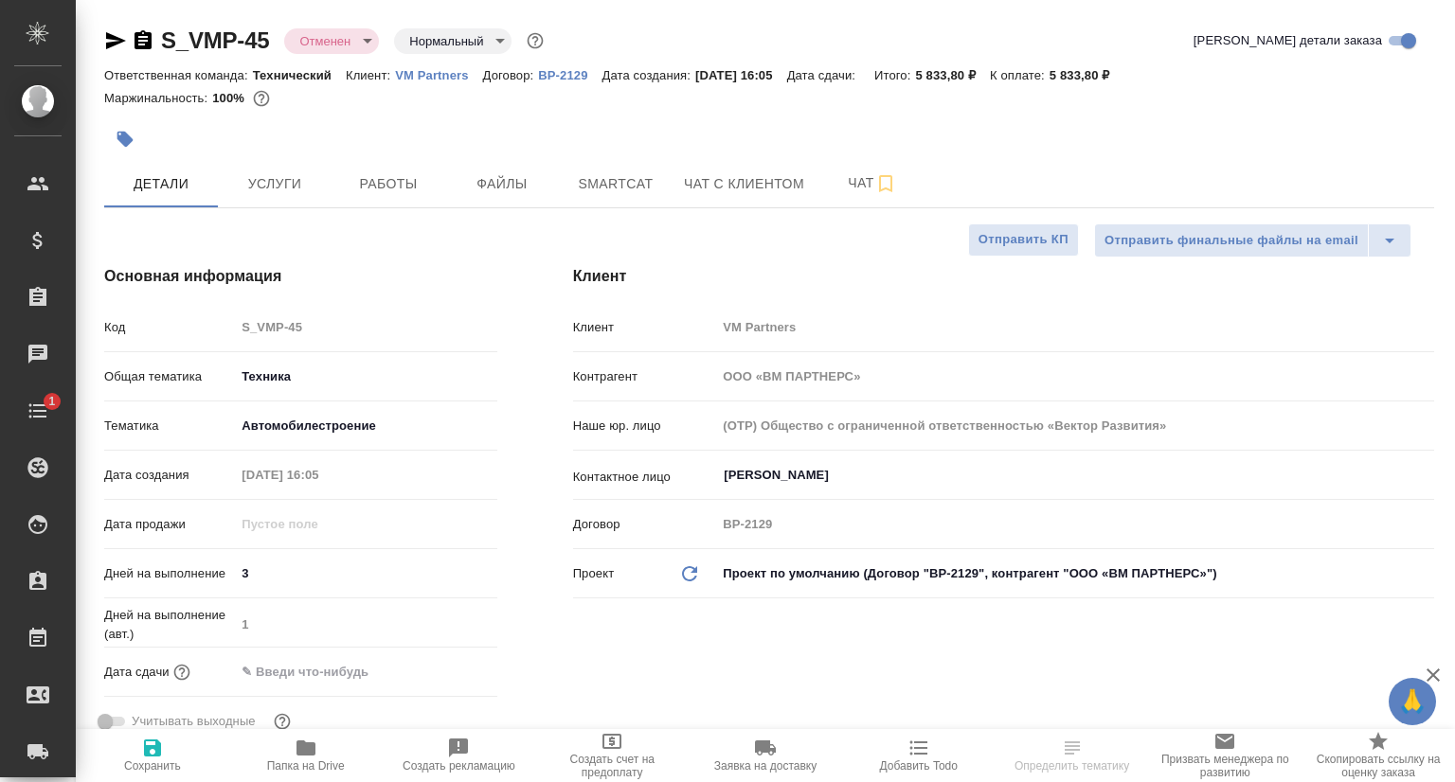
type textarea "x"
click at [274, 164] on button "Услуги" at bounding box center [275, 183] width 114 height 47
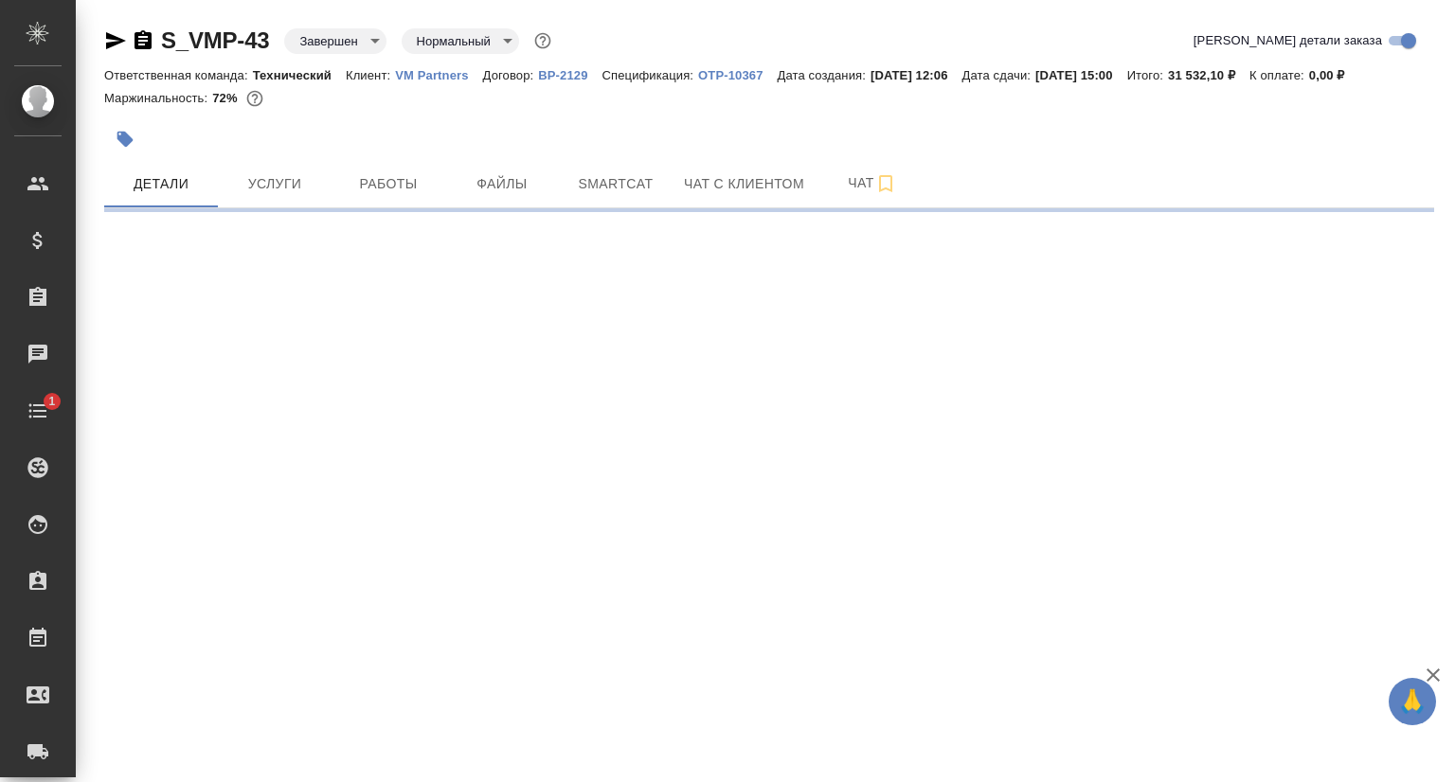
select select "RU"
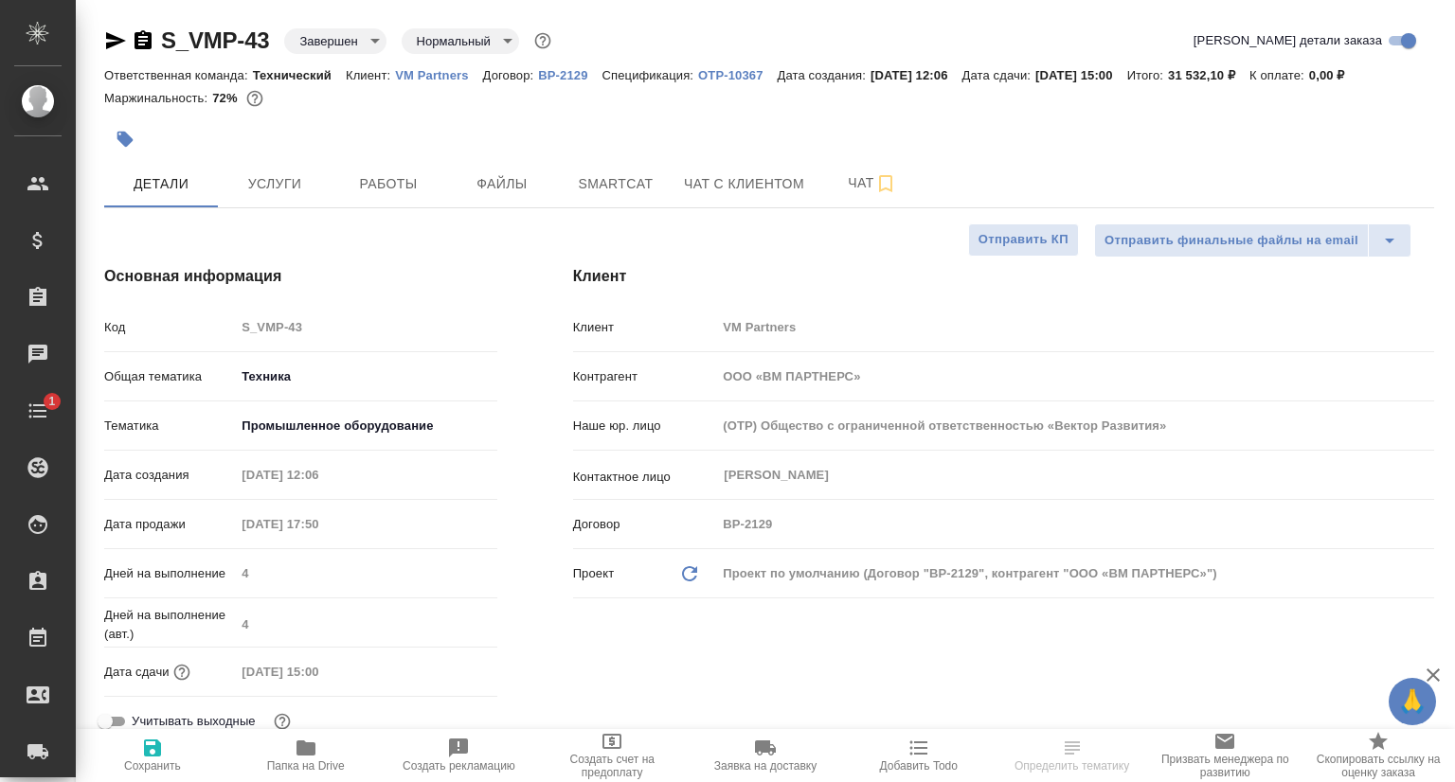
type textarea "x"
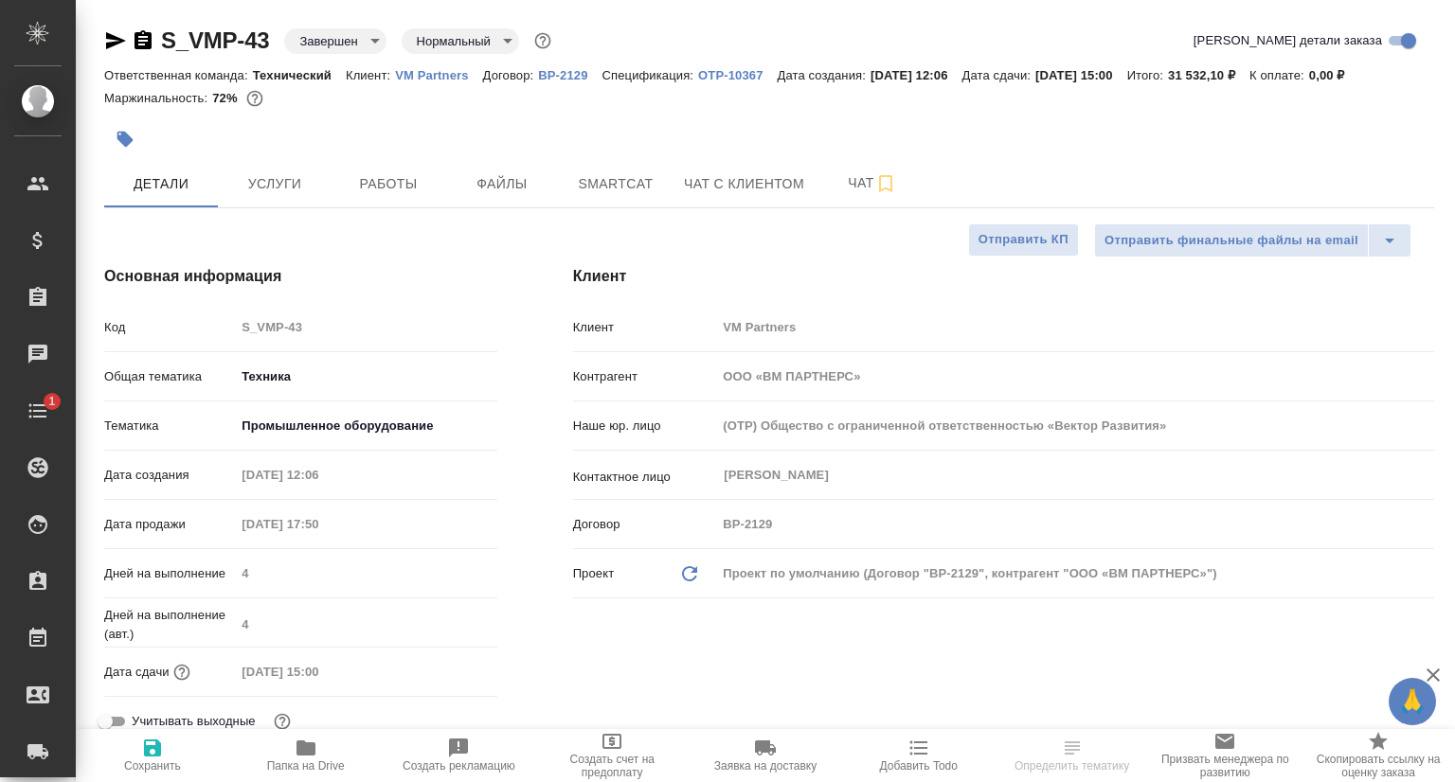
type textarea "x"
click at [308, 183] on span "Услуги" at bounding box center [274, 184] width 91 height 24
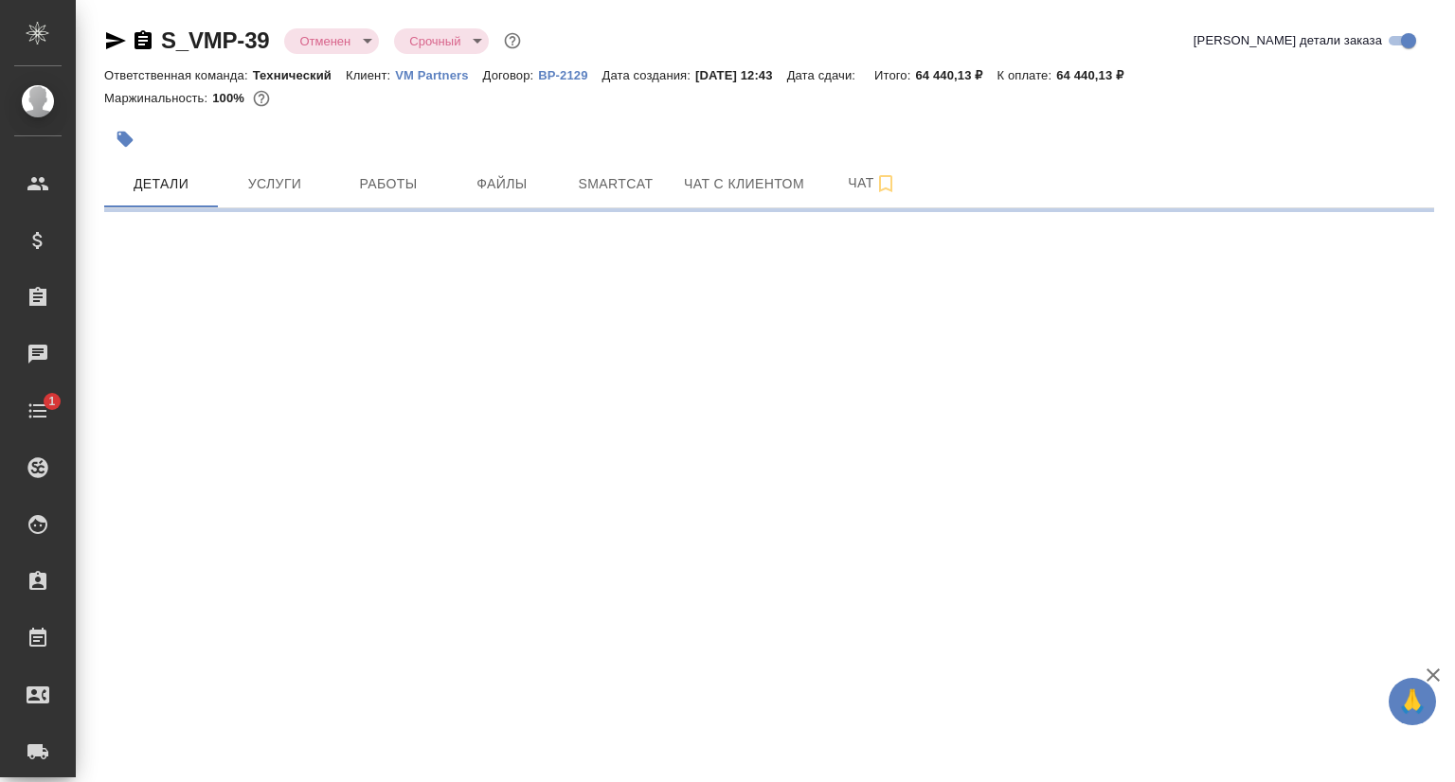
select select "RU"
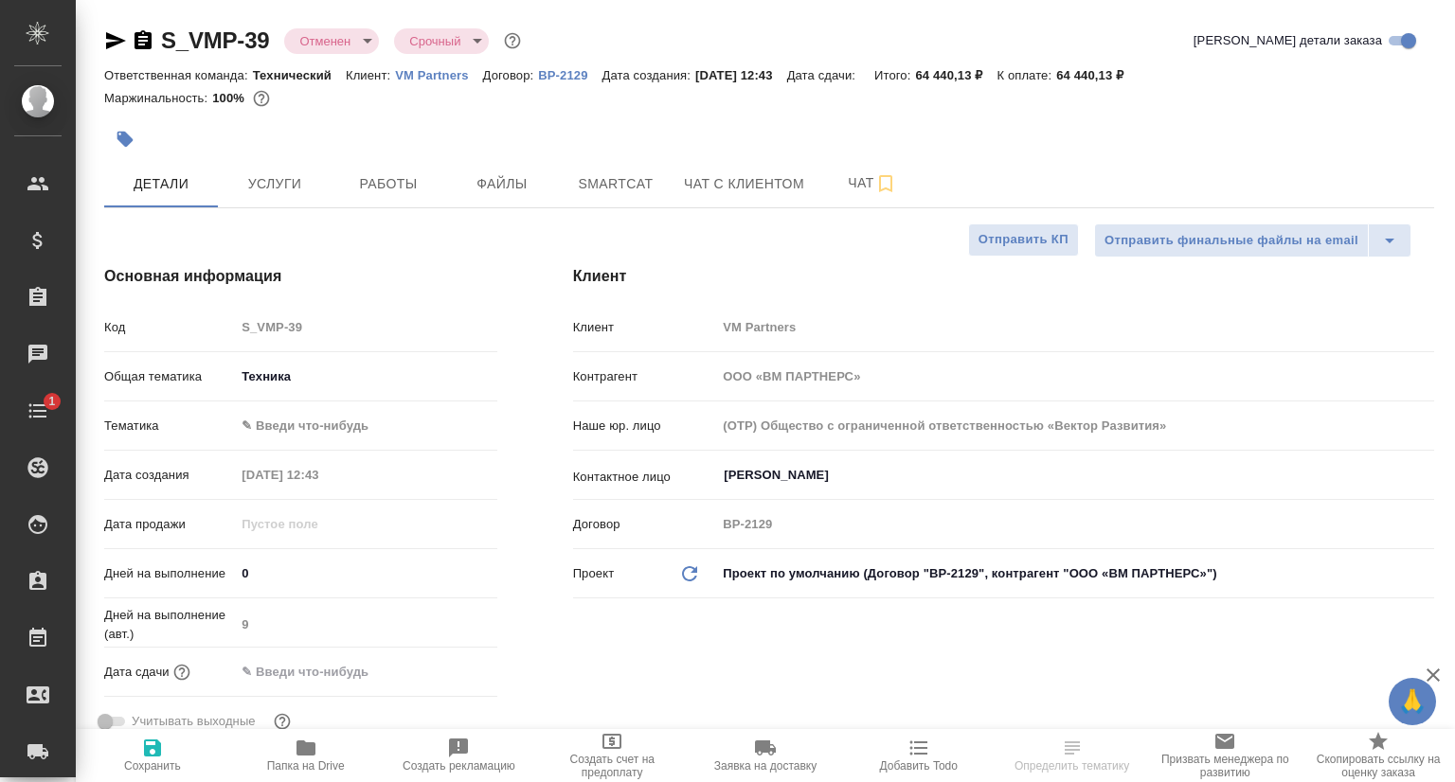
type textarea "x"
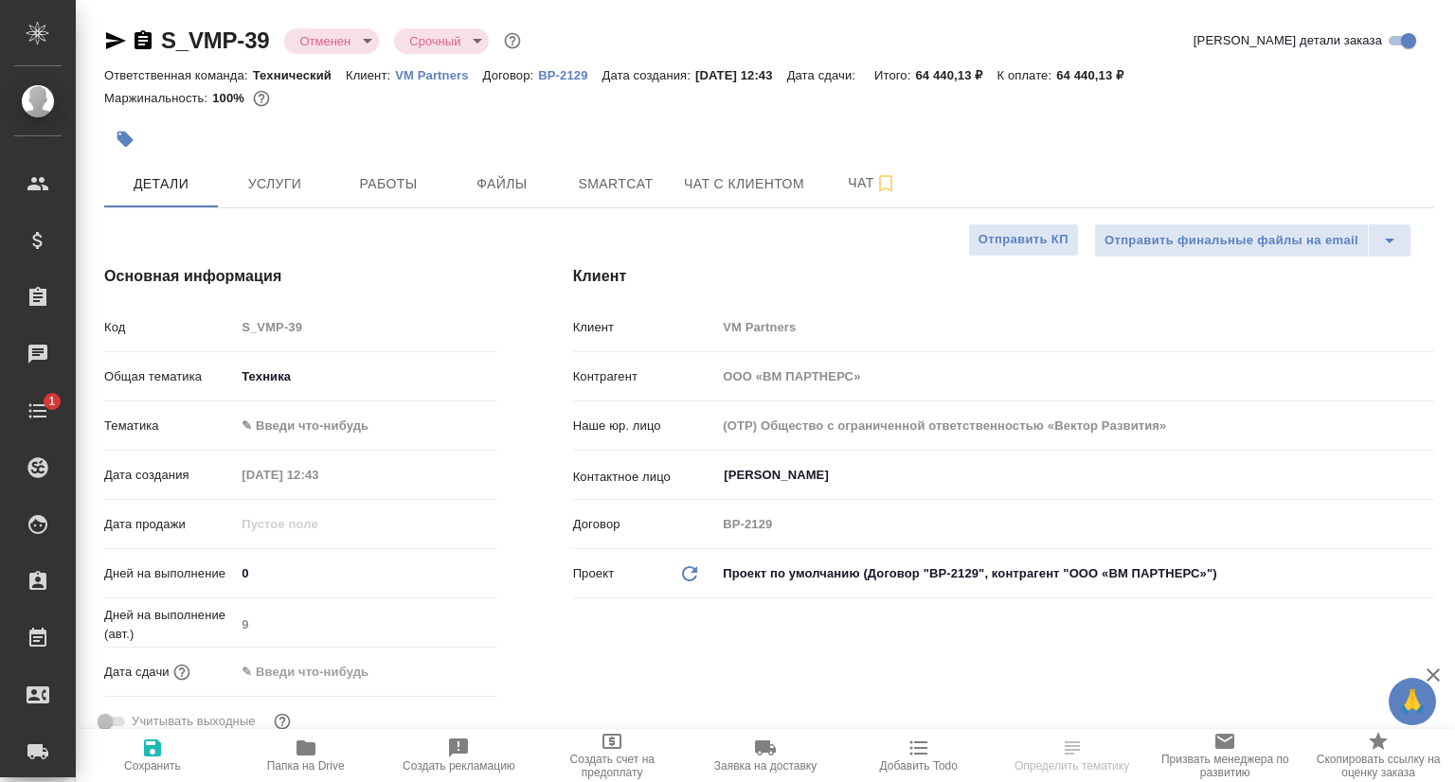
type textarea "x"
click at [301, 172] on span "Услуги" at bounding box center [274, 184] width 91 height 24
